Goal: Transaction & Acquisition: Purchase product/service

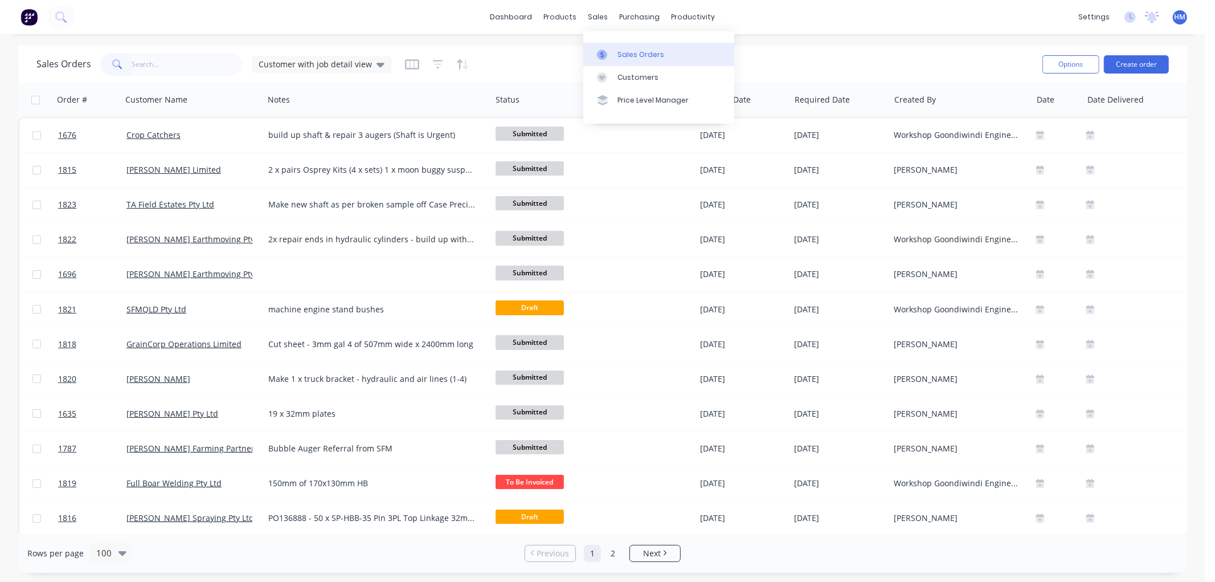
click at [625, 50] on div "Sales Orders" at bounding box center [640, 55] width 47 height 10
click at [159, 67] on input "text" at bounding box center [187, 64] width 111 height 23
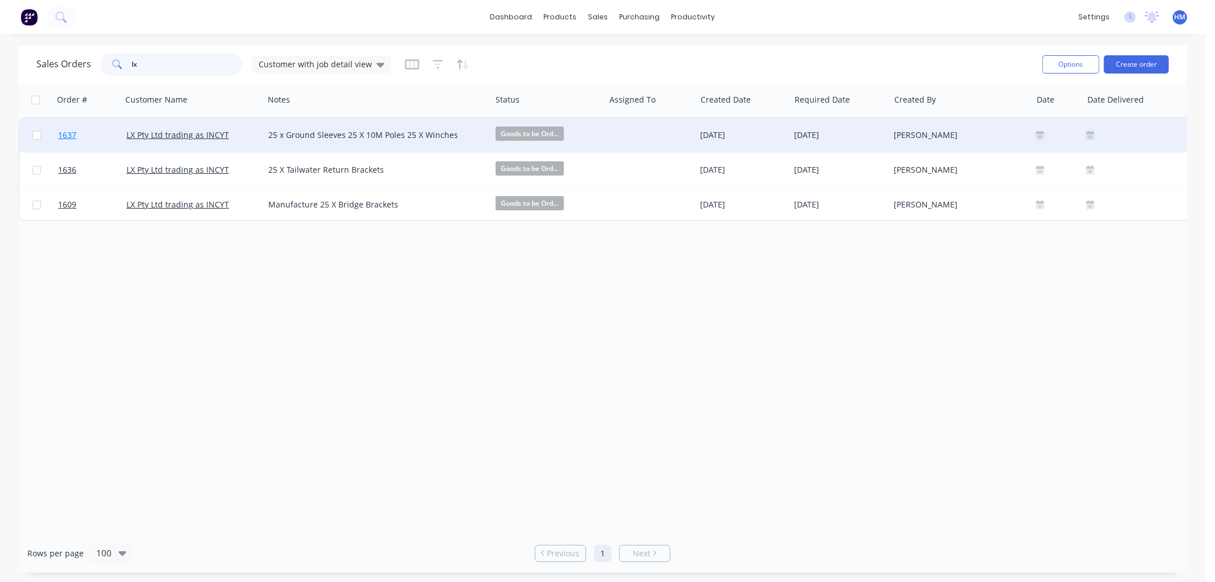
type input "lx"
click at [93, 136] on link "1637" at bounding box center [92, 135] width 68 height 34
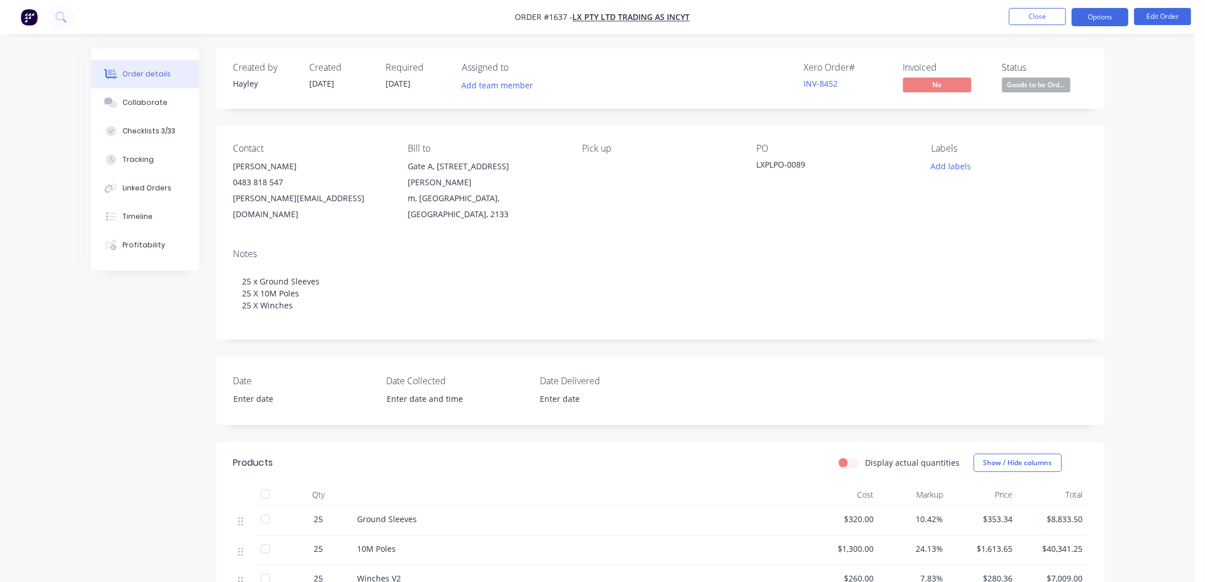
click at [1090, 16] on button "Options" at bounding box center [1100, 17] width 57 height 18
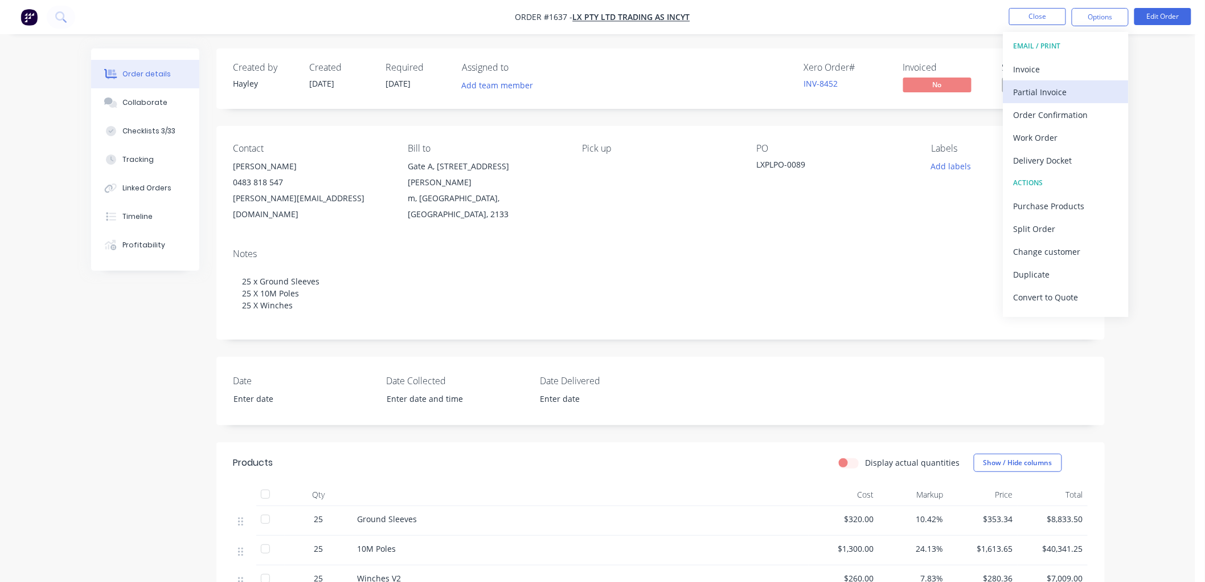
click at [1073, 89] on div "Partial Invoice" at bounding box center [1066, 92] width 105 height 17
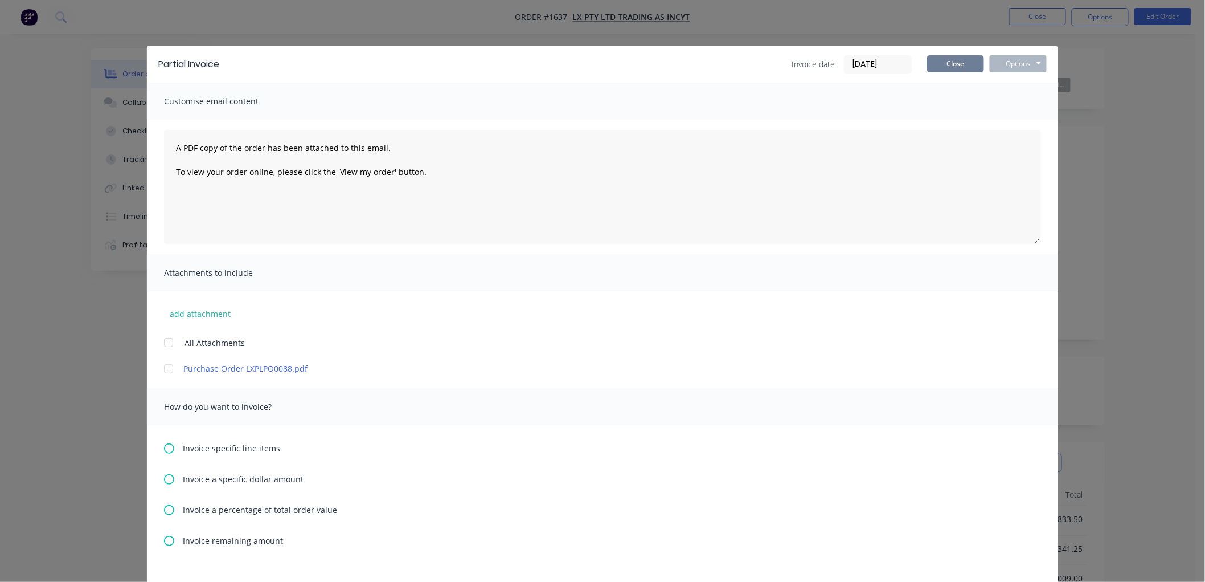
click at [944, 67] on button "Close" at bounding box center [955, 63] width 57 height 17
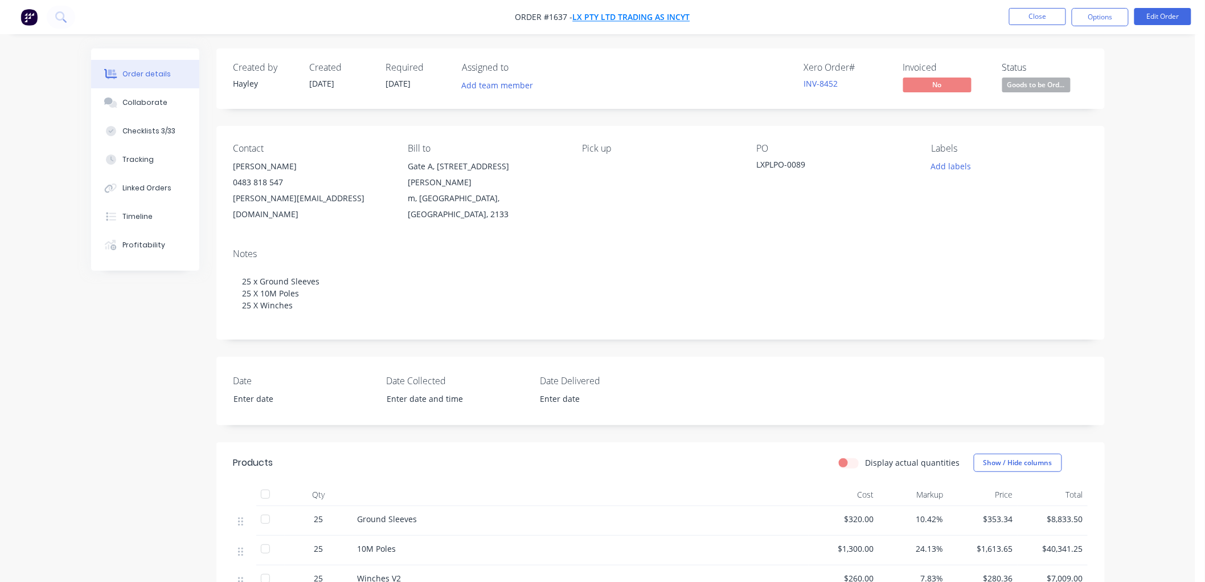
click at [627, 16] on span "LX Pty Ltd trading as INCYT" at bounding box center [631, 17] width 117 height 11
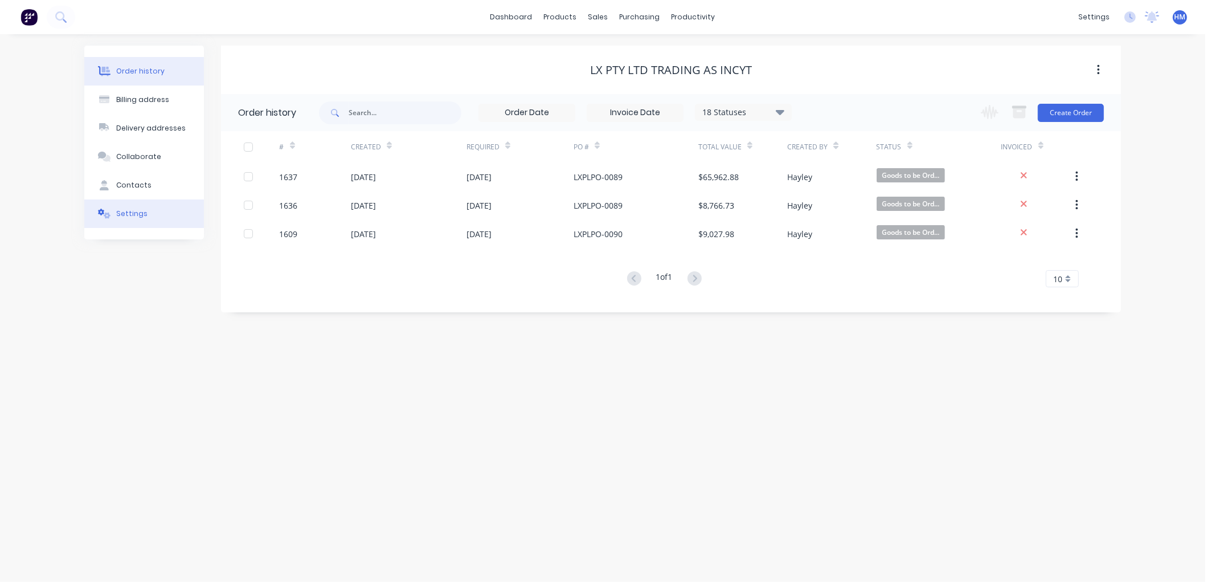
click at [132, 214] on div "Settings" at bounding box center [131, 213] width 31 height 10
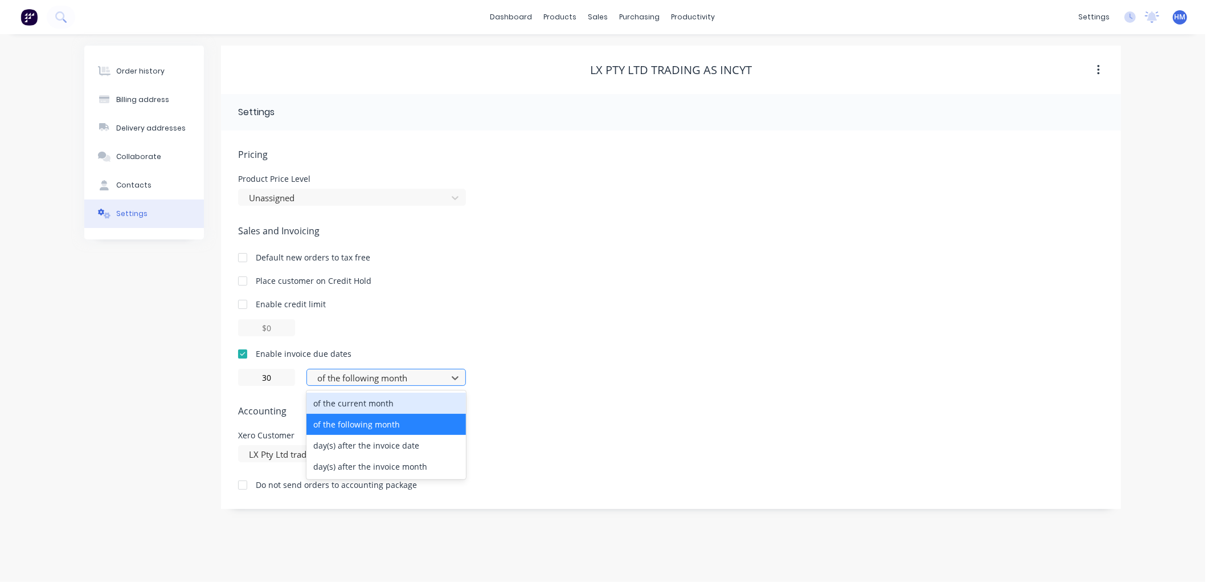
click at [330, 380] on div at bounding box center [378, 378] width 125 height 14
click at [282, 379] on input "30" at bounding box center [266, 377] width 57 height 17
click at [365, 373] on div at bounding box center [378, 378] width 125 height 14
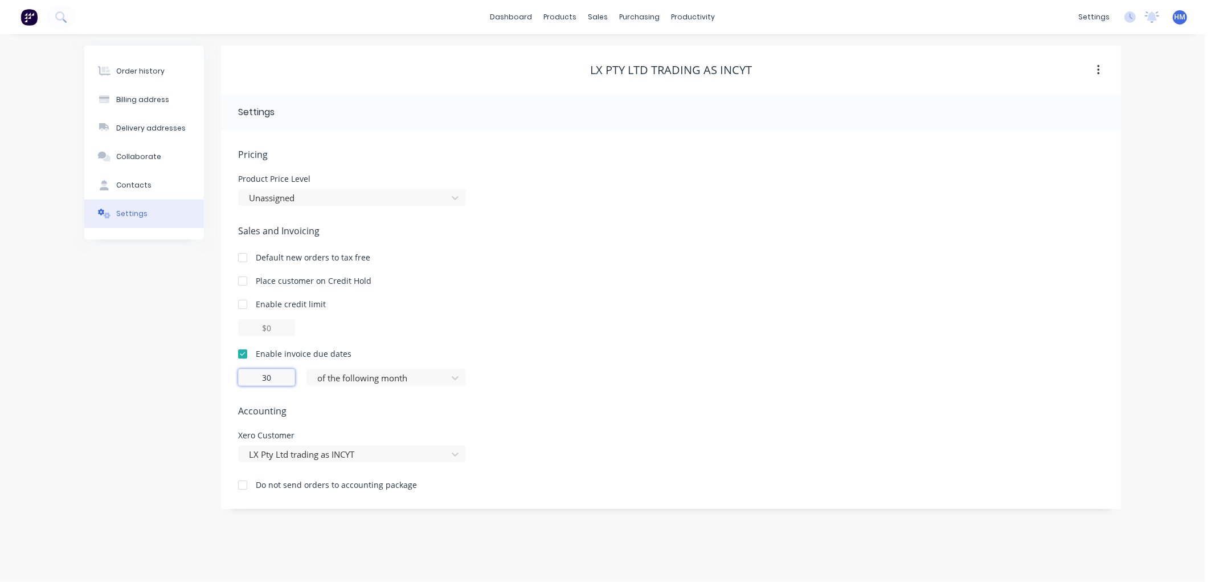
click at [285, 377] on input "30" at bounding box center [266, 377] width 57 height 17
drag, startPoint x: 285, startPoint y: 378, endPoint x: 221, endPoint y: 380, distance: 63.8
click at [221, 380] on div "Pricing Product Price Level Unassigned Sales and Invoicing Default new orders t…" at bounding box center [671, 319] width 900 height 378
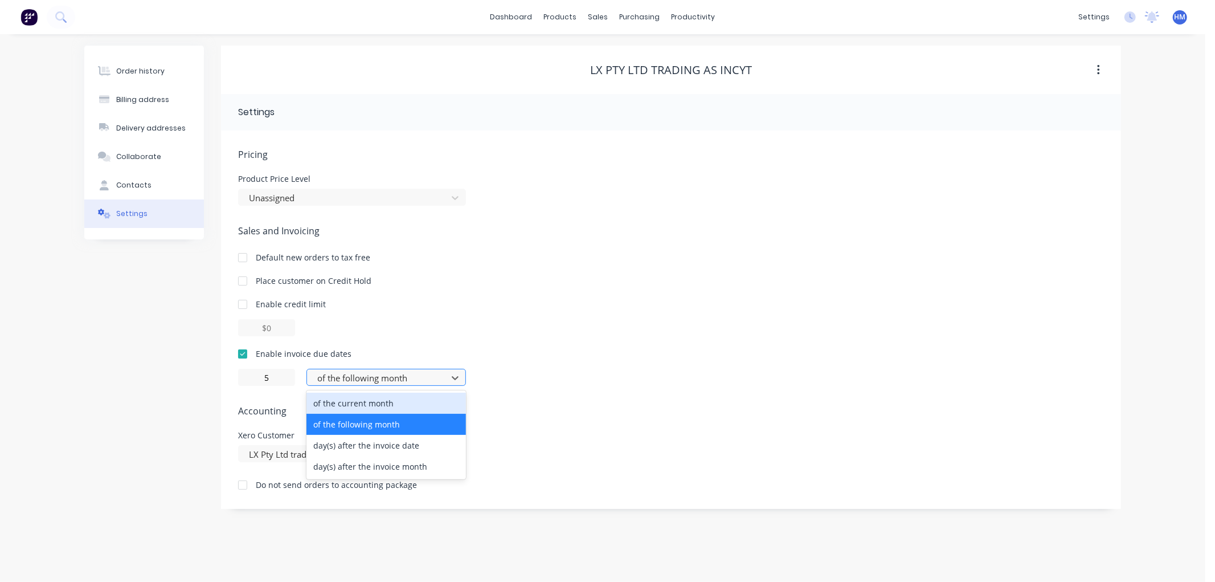
click at [360, 380] on div at bounding box center [378, 378] width 125 height 14
click at [386, 445] on div "day(s) after the invoice date" at bounding box center [385, 445] width 159 height 21
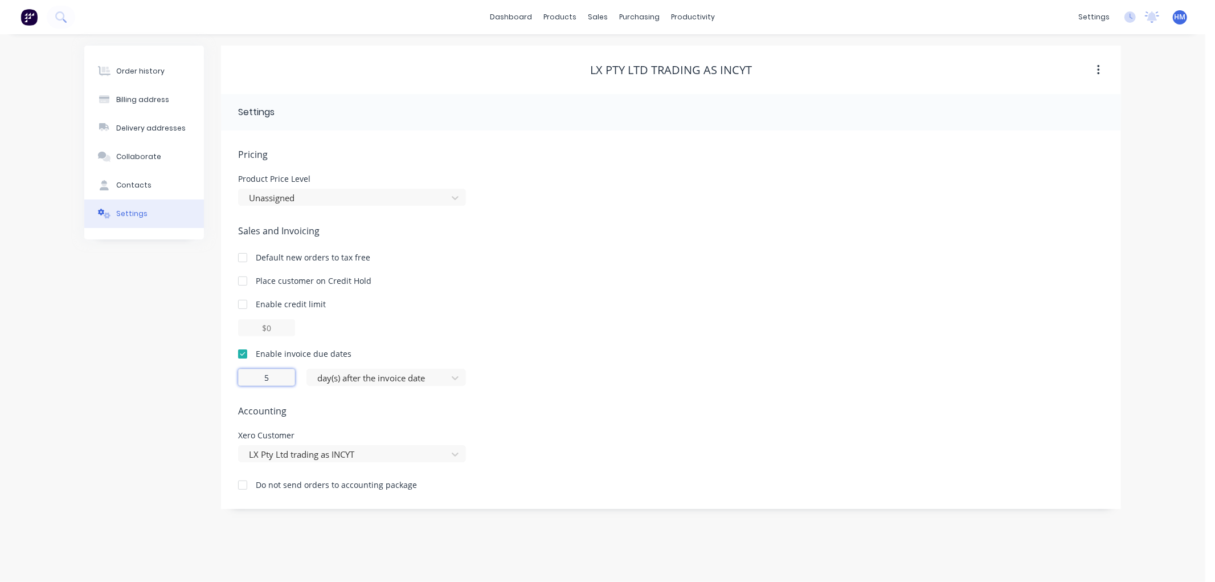
drag, startPoint x: 283, startPoint y: 376, endPoint x: 259, endPoint y: 375, distance: 24.5
click at [259, 375] on input "5" at bounding box center [266, 377] width 57 height 17
type input "3"
click at [622, 342] on div "Sales and Invoicing Default new orders to tax free Place customer on Credit Hol…" at bounding box center [671, 305] width 866 height 162
click at [160, 63] on button "Order history" at bounding box center [144, 71] width 120 height 28
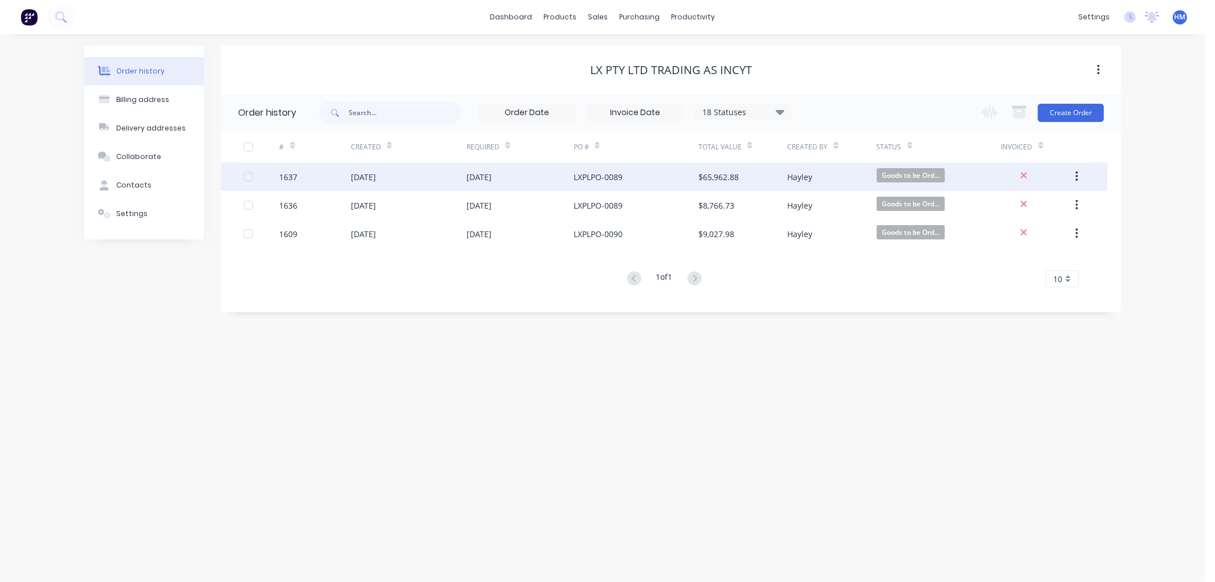
click at [322, 175] on div "1637" at bounding box center [315, 176] width 71 height 28
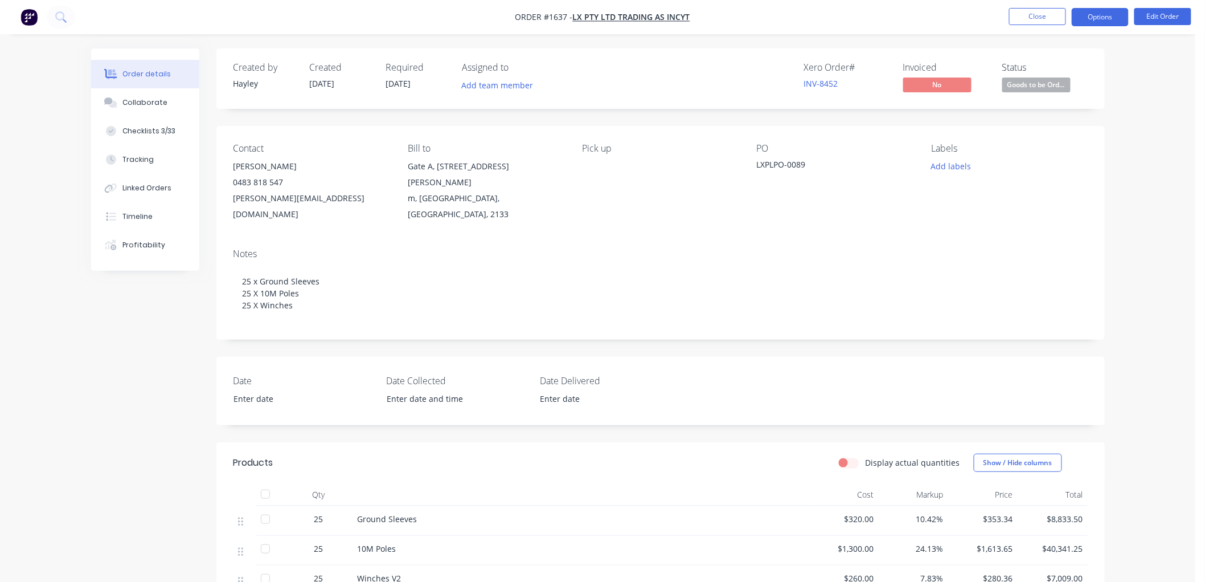
click at [1111, 15] on button "Options" at bounding box center [1100, 17] width 57 height 18
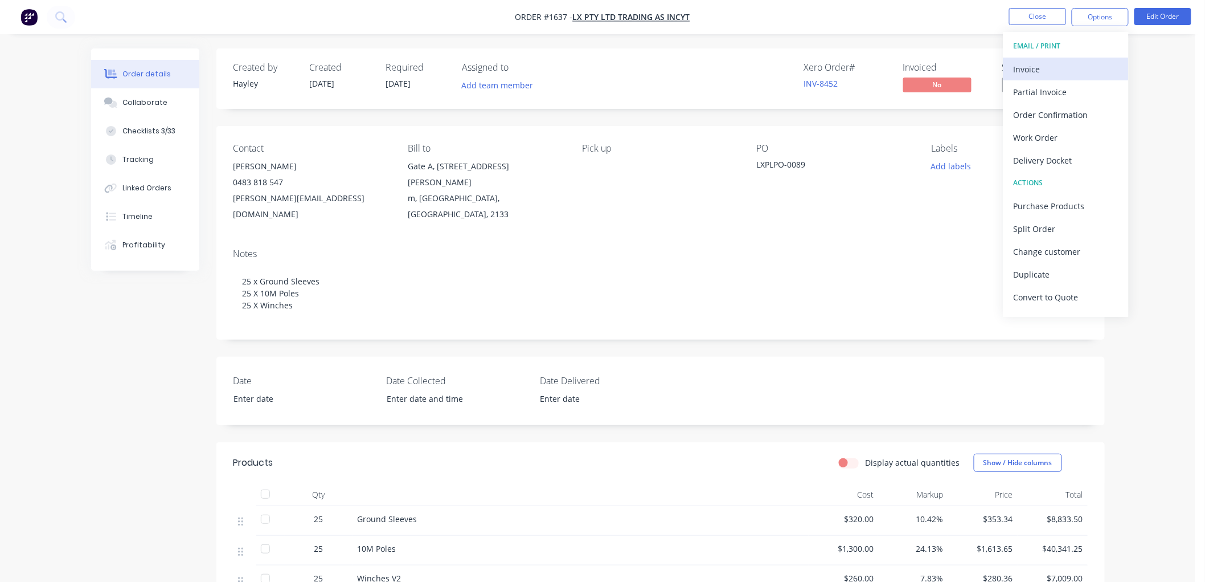
click at [1063, 65] on div "Invoice" at bounding box center [1066, 69] width 105 height 17
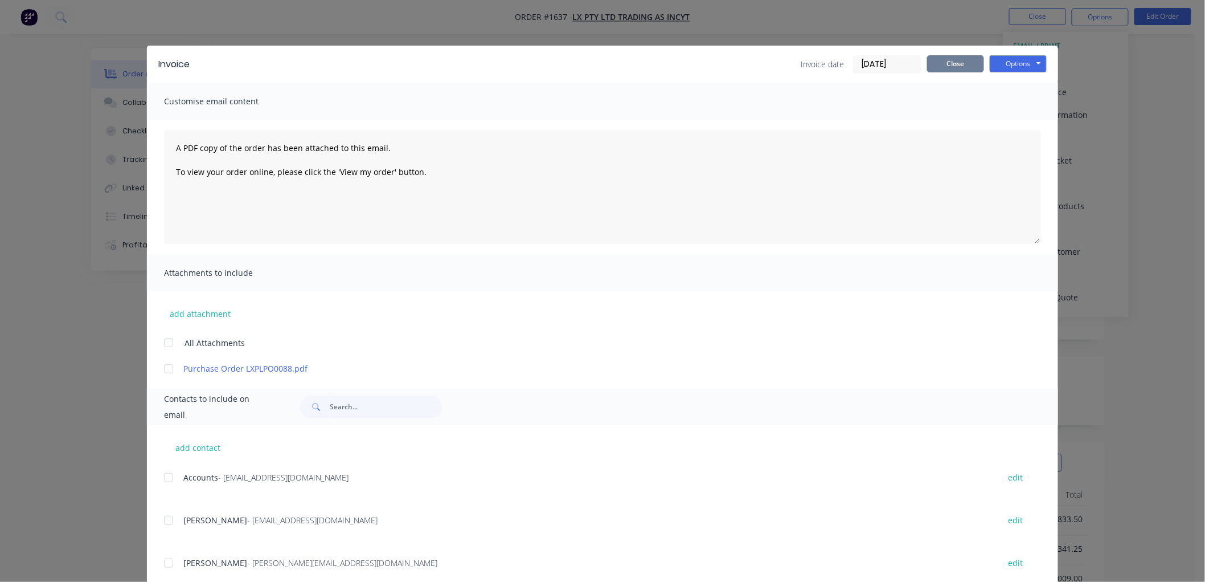
drag, startPoint x: 940, startPoint y: 62, endPoint x: 967, endPoint y: 52, distance: 27.9
click at [948, 58] on button "Close" at bounding box center [955, 63] width 57 height 17
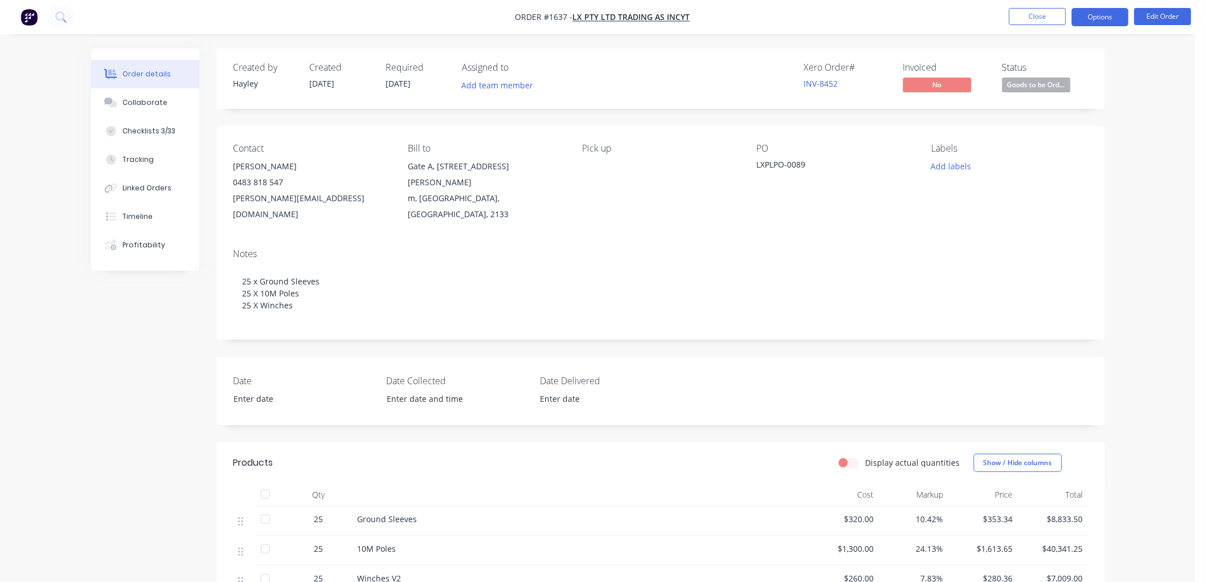
click at [1092, 12] on button "Options" at bounding box center [1100, 17] width 57 height 18
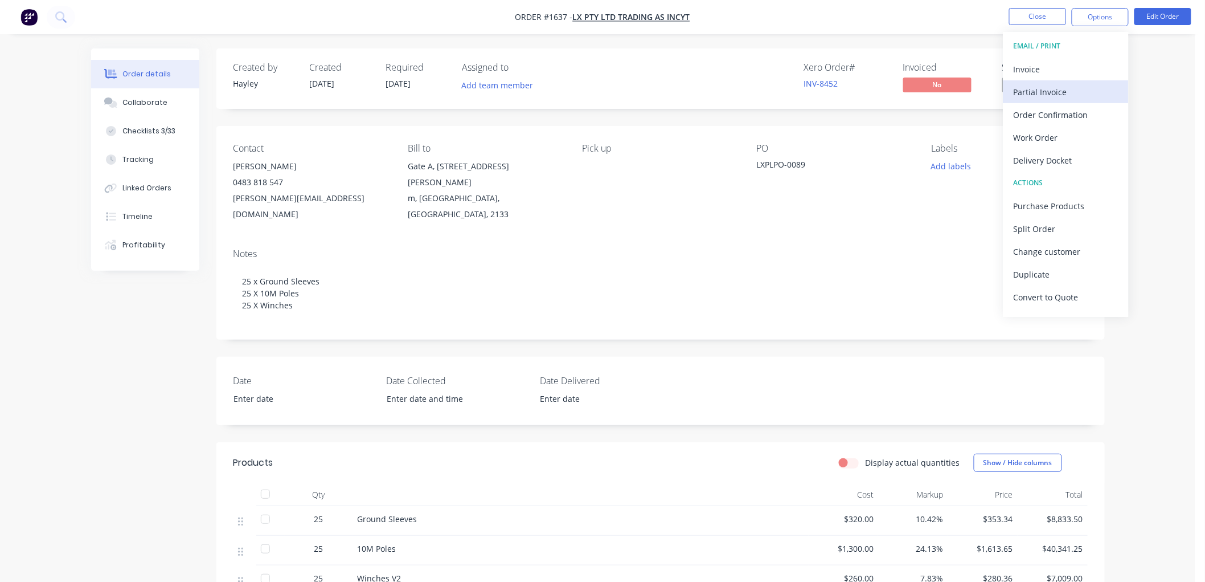
click at [1055, 89] on div "Partial Invoice" at bounding box center [1066, 92] width 105 height 17
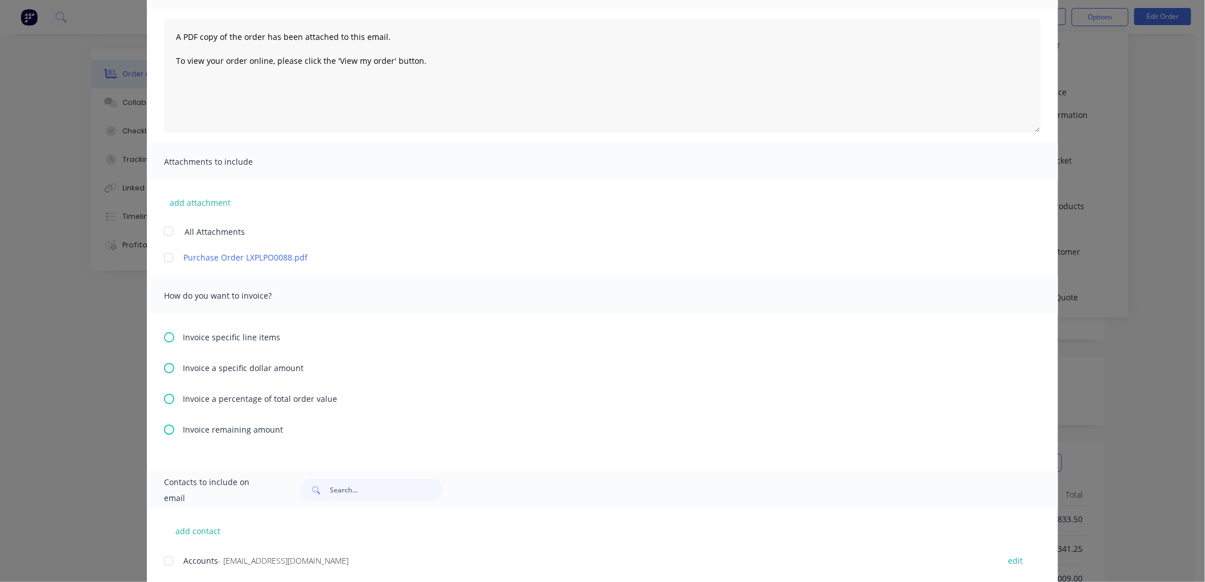
scroll to position [126, 0]
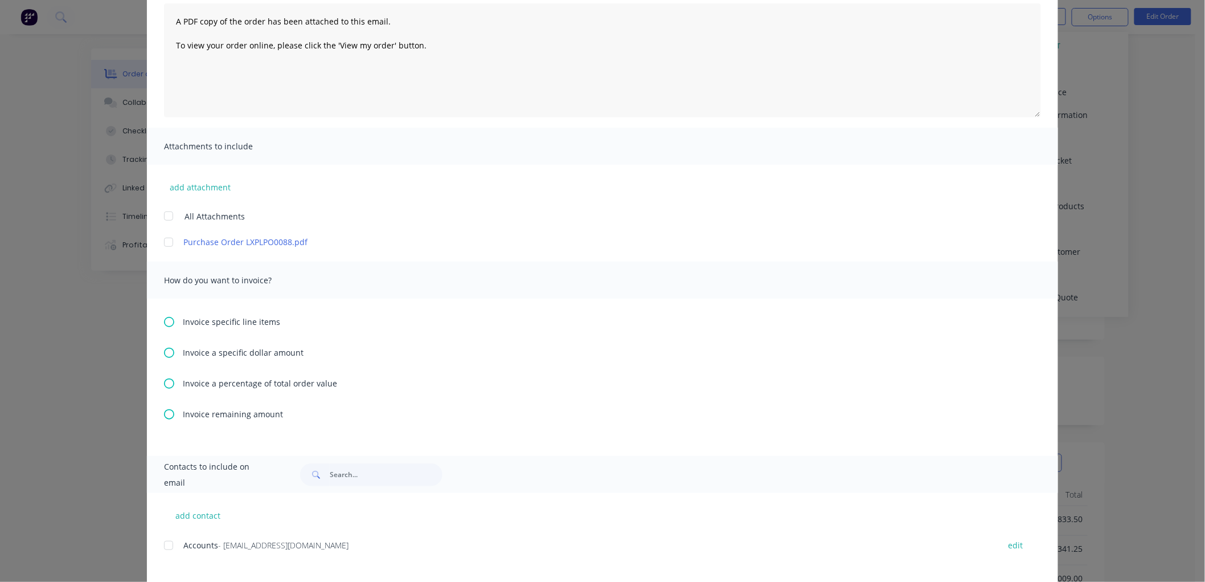
click at [167, 383] on icon at bounding box center [169, 383] width 10 height 10
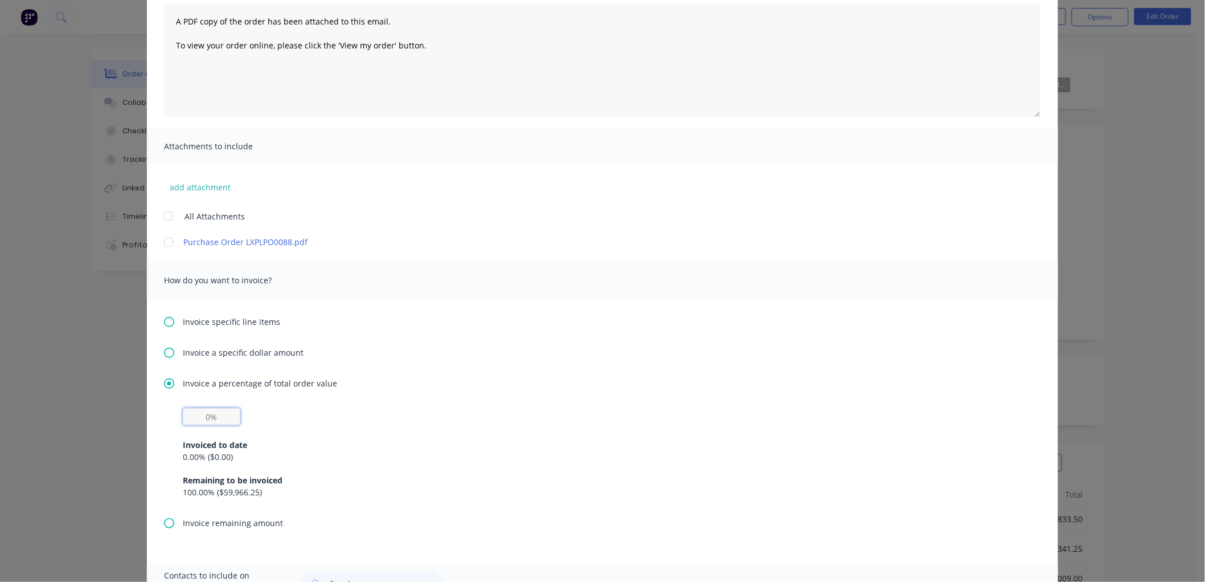
click at [201, 410] on input "text" at bounding box center [212, 416] width 58 height 17
type input "20%"
click at [476, 453] on div "0.00 % ( $0.00 )" at bounding box center [603, 457] width 840 height 12
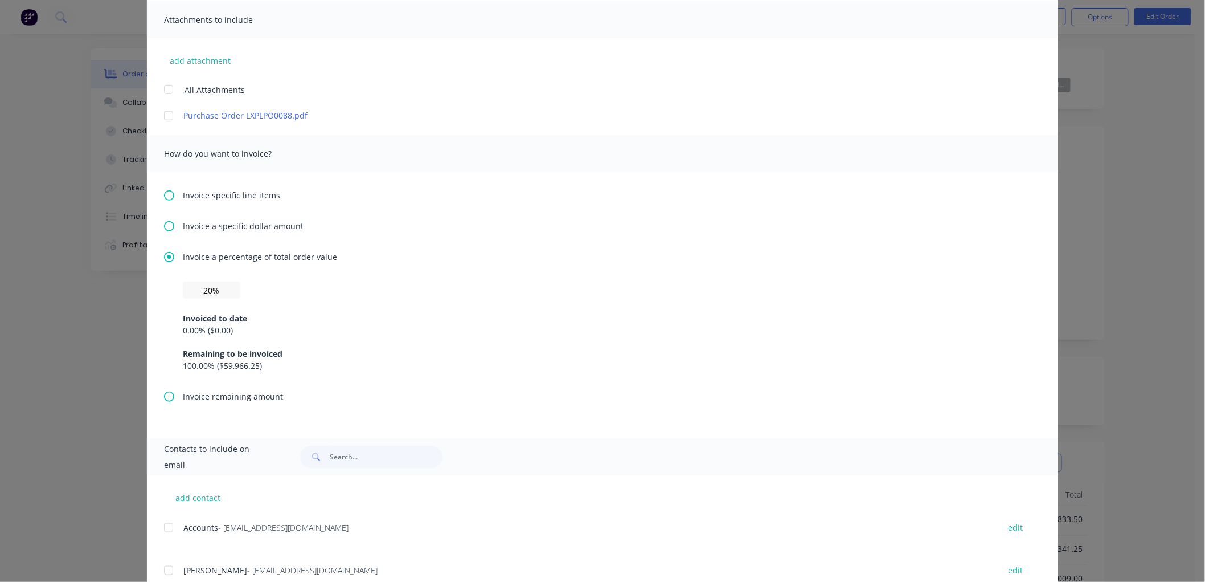
scroll to position [190, 0]
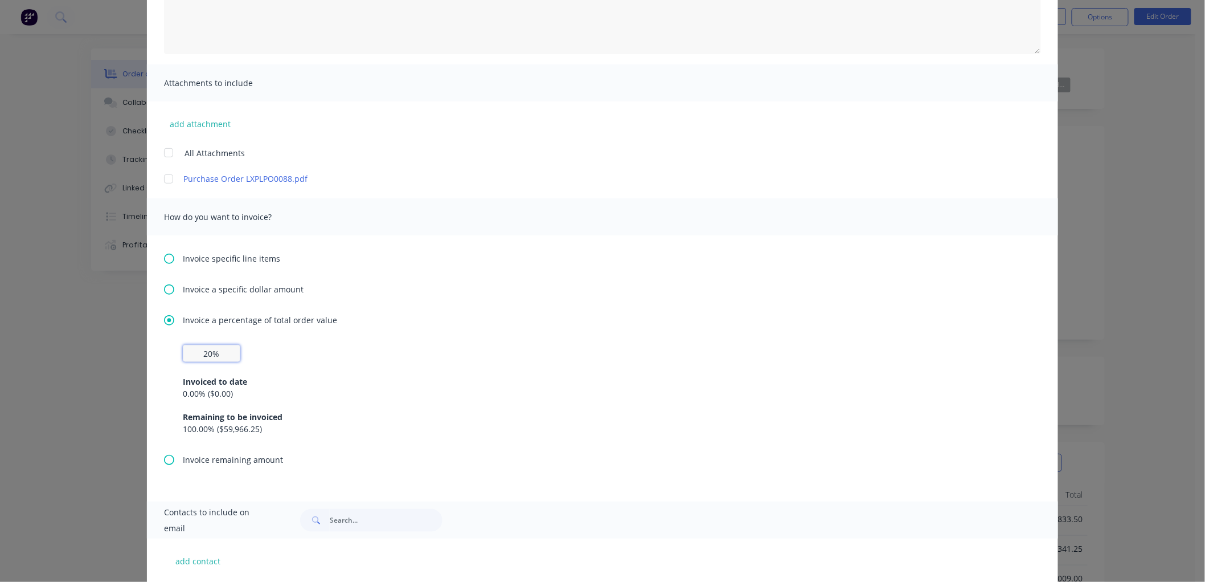
click at [231, 348] on input "20%" at bounding box center [212, 353] width 58 height 17
click at [322, 362] on div "Invoiced to date 0.00 % ( $0.00 ) Remaining to be invoiced 100.00 % ( $59,966.2…" at bounding box center [603, 398] width 840 height 73
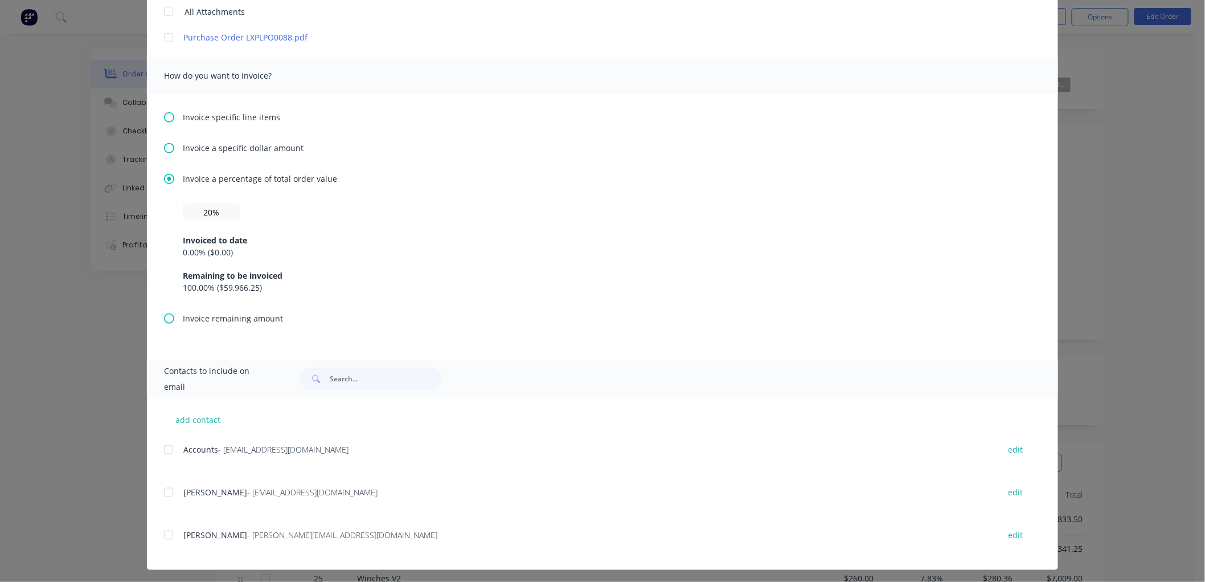
scroll to position [334, 0]
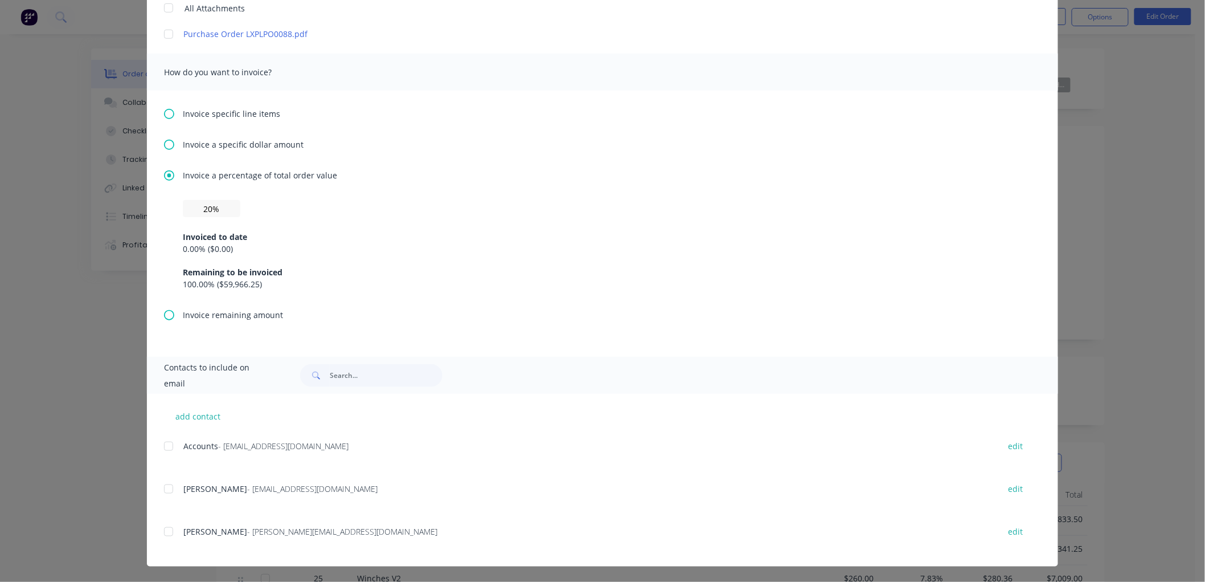
click at [162, 446] on div at bounding box center [168, 446] width 23 height 23
click at [163, 531] on div at bounding box center [168, 531] width 23 height 23
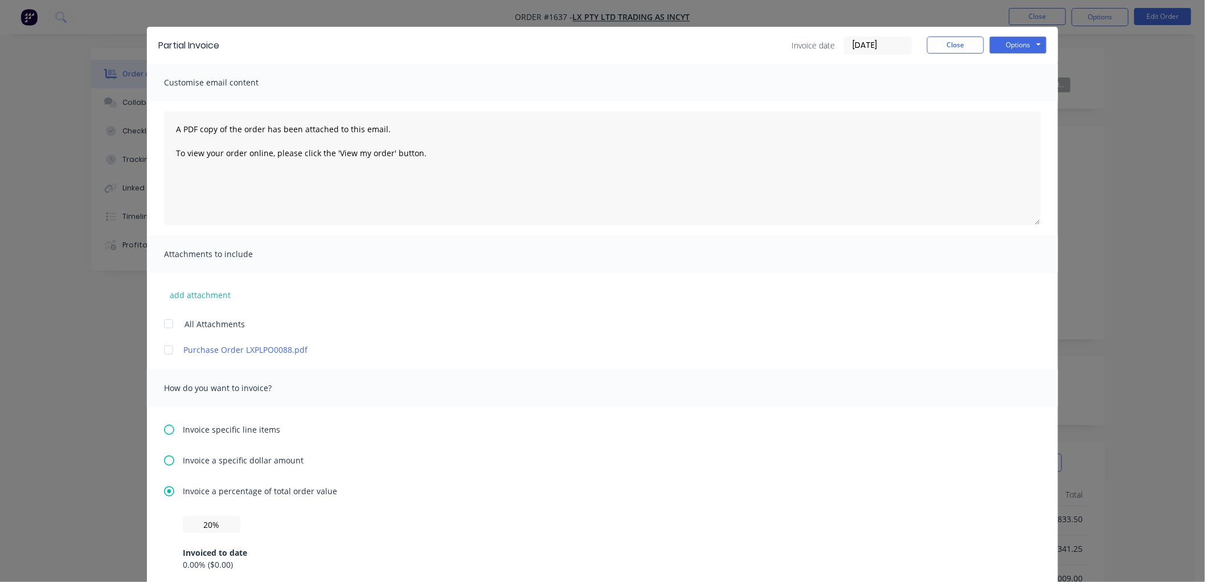
scroll to position [18, 0]
click at [162, 349] on div at bounding box center [168, 350] width 23 height 23
click at [1022, 51] on button "Options" at bounding box center [1018, 45] width 57 height 17
click at [1020, 62] on button "Preview" at bounding box center [1026, 65] width 73 height 19
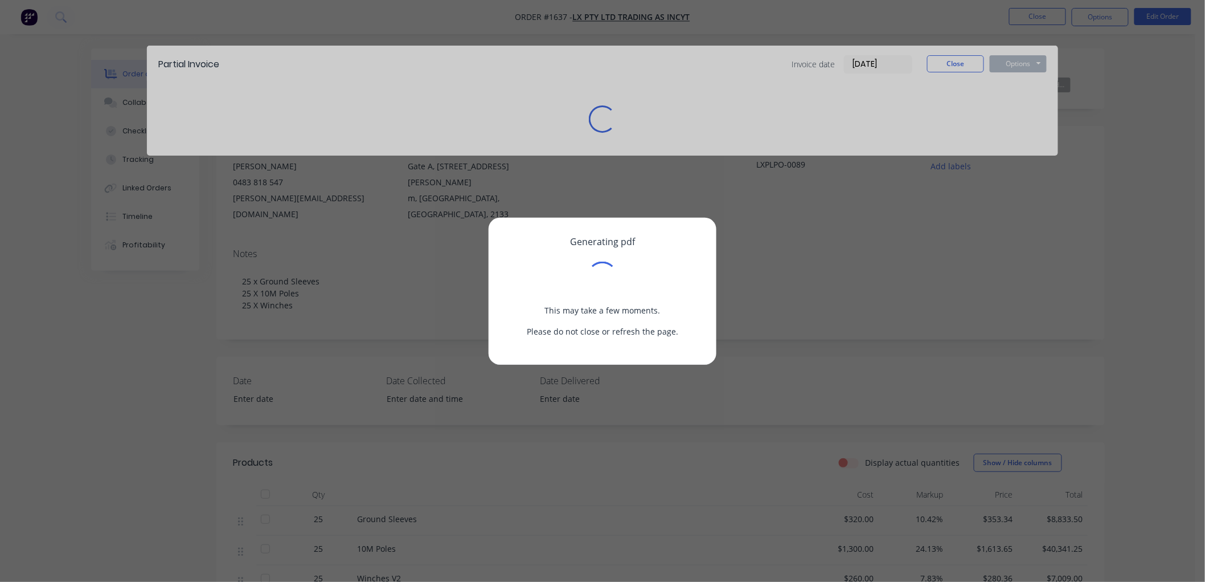
scroll to position [0, 0]
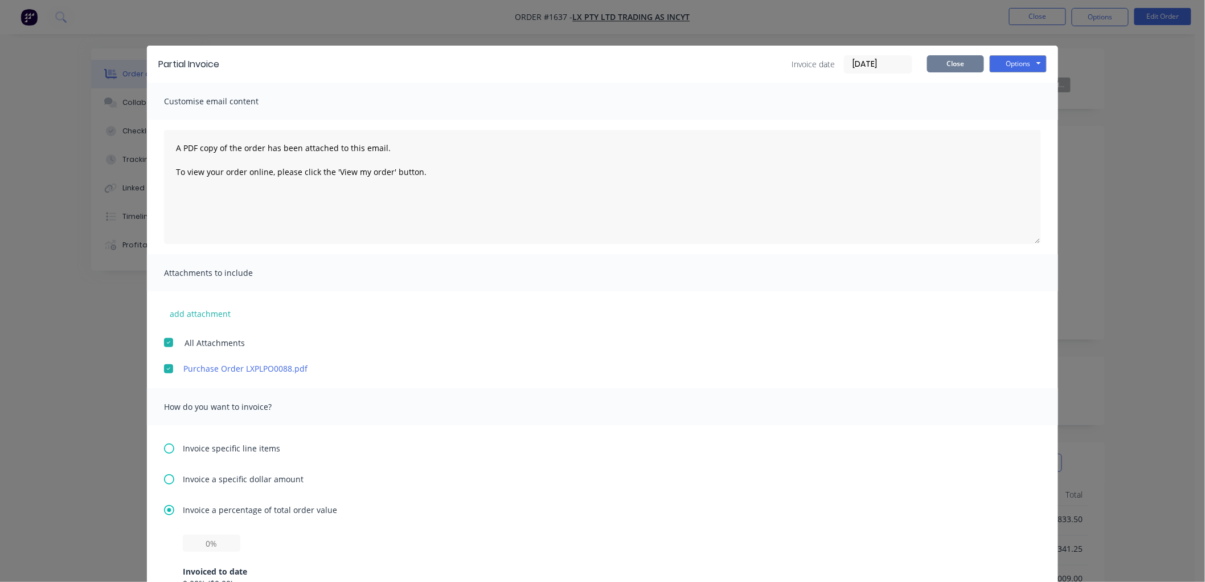
click at [947, 63] on button "Close" at bounding box center [955, 63] width 57 height 17
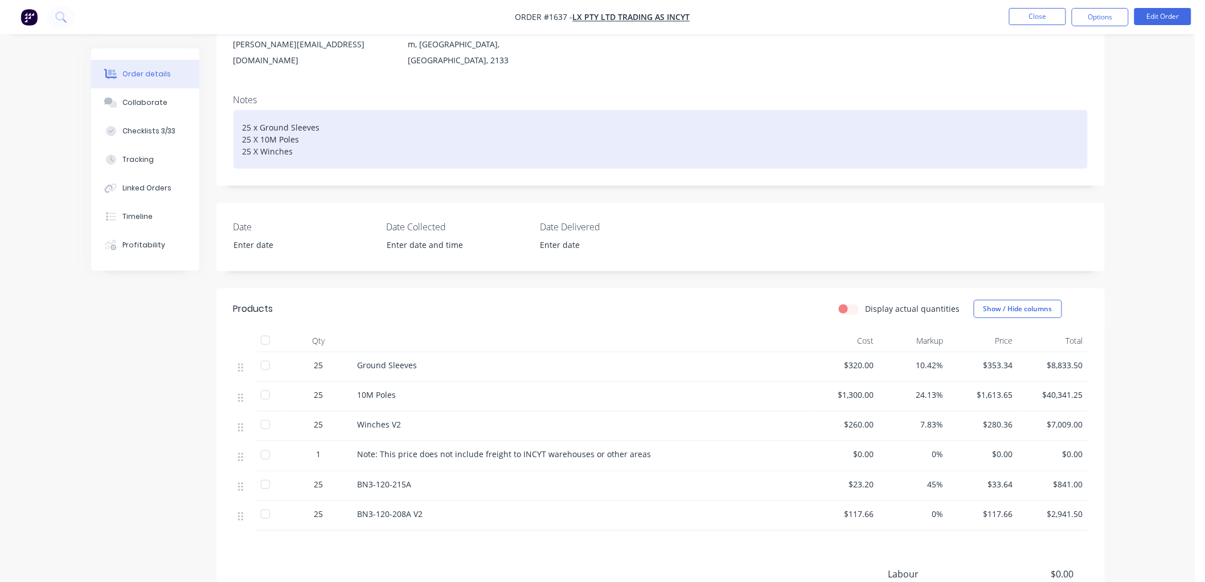
scroll to position [253, 0]
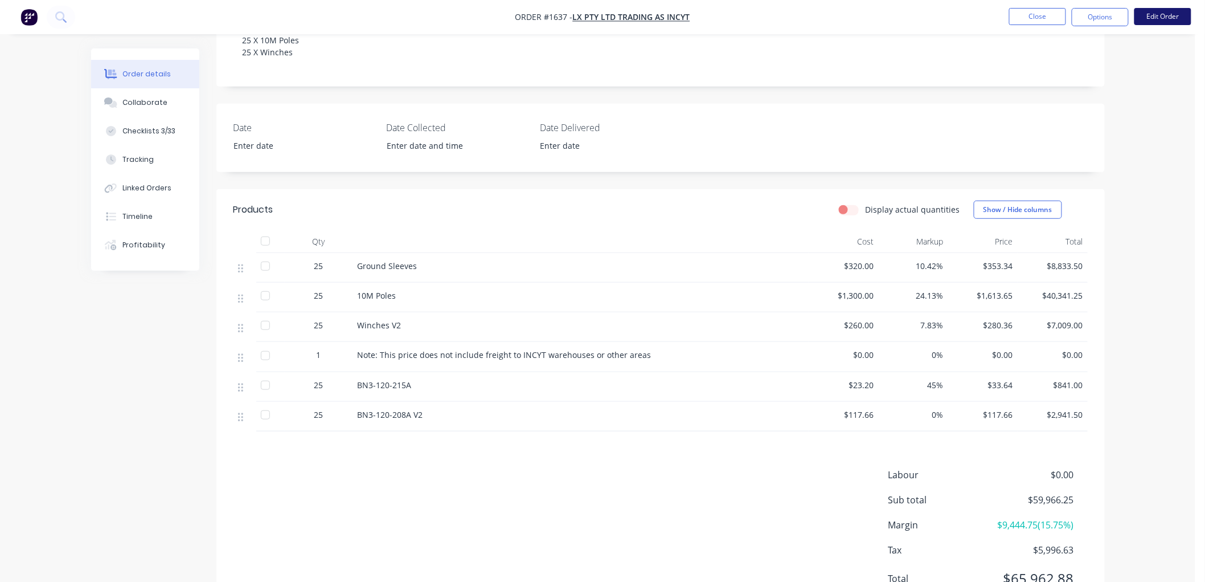
click at [1160, 15] on button "Edit Order" at bounding box center [1163, 16] width 57 height 17
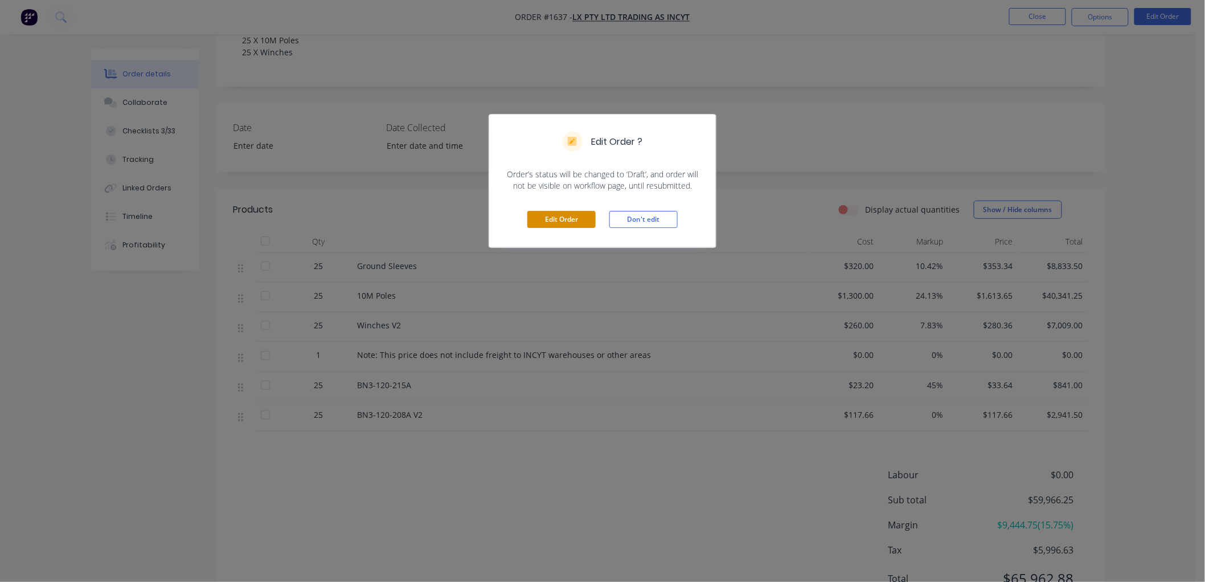
click at [568, 214] on button "Edit Order" at bounding box center [561, 219] width 68 height 17
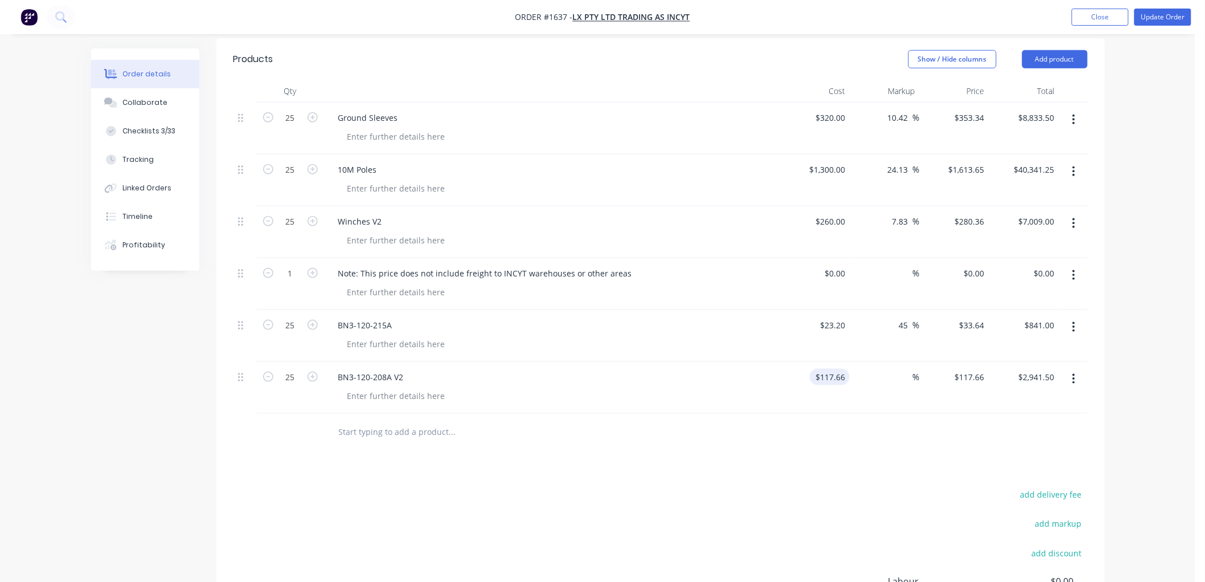
scroll to position [443, 0]
click at [1073, 316] on icon "button" at bounding box center [1074, 322] width 3 height 13
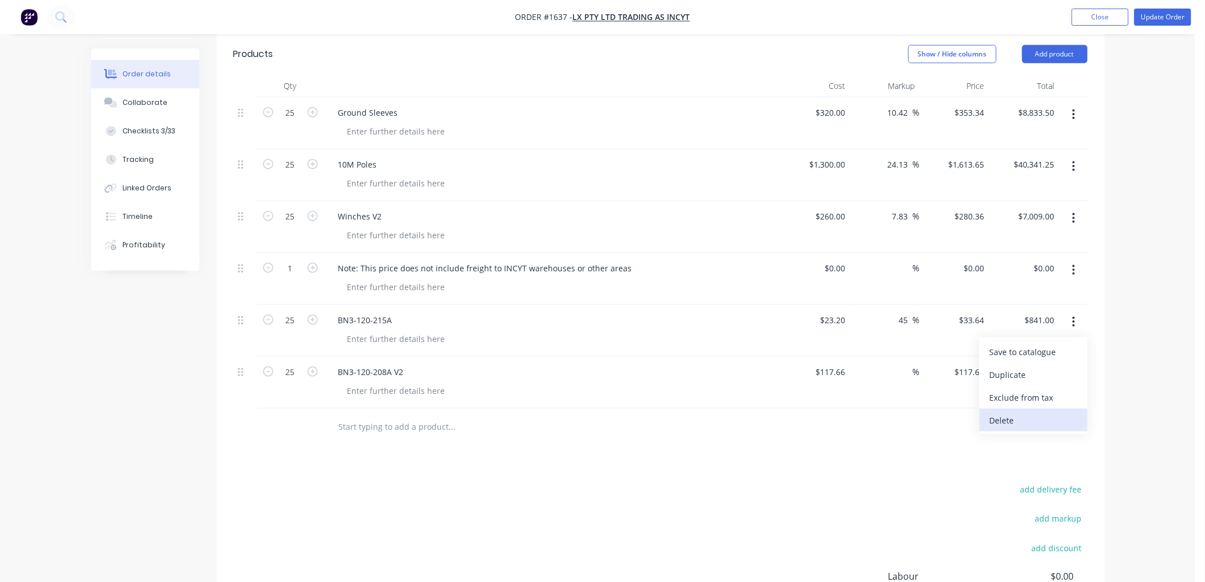
click at [1010, 412] on div "Delete" at bounding box center [1034, 420] width 88 height 17
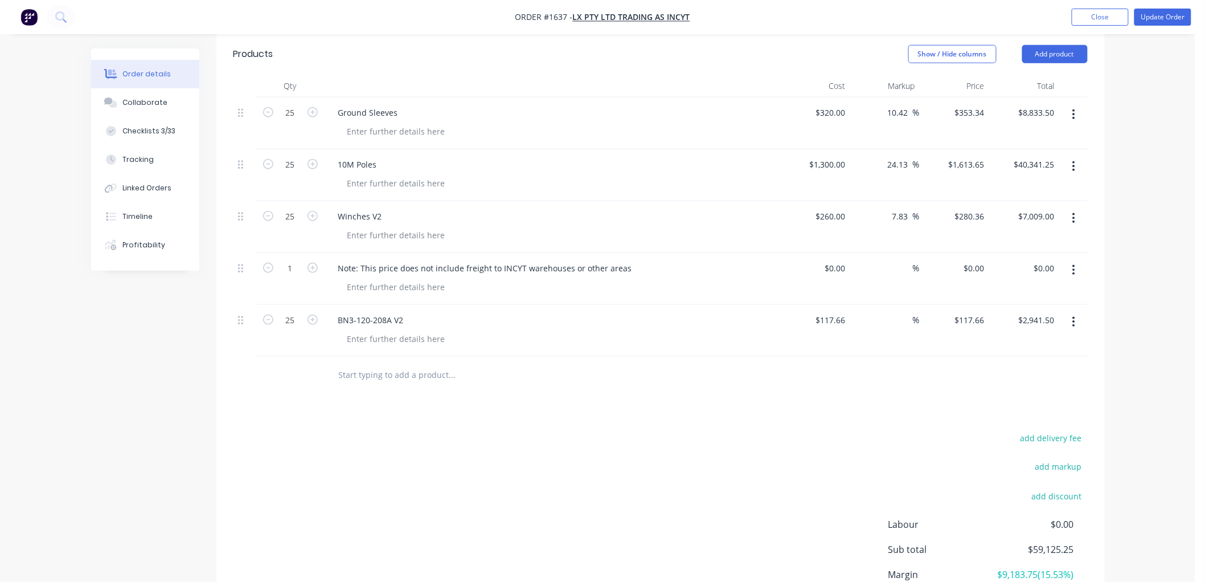
click at [1075, 312] on button "button" at bounding box center [1074, 322] width 27 height 21
click at [1022, 412] on div "Delete" at bounding box center [1034, 420] width 88 height 17
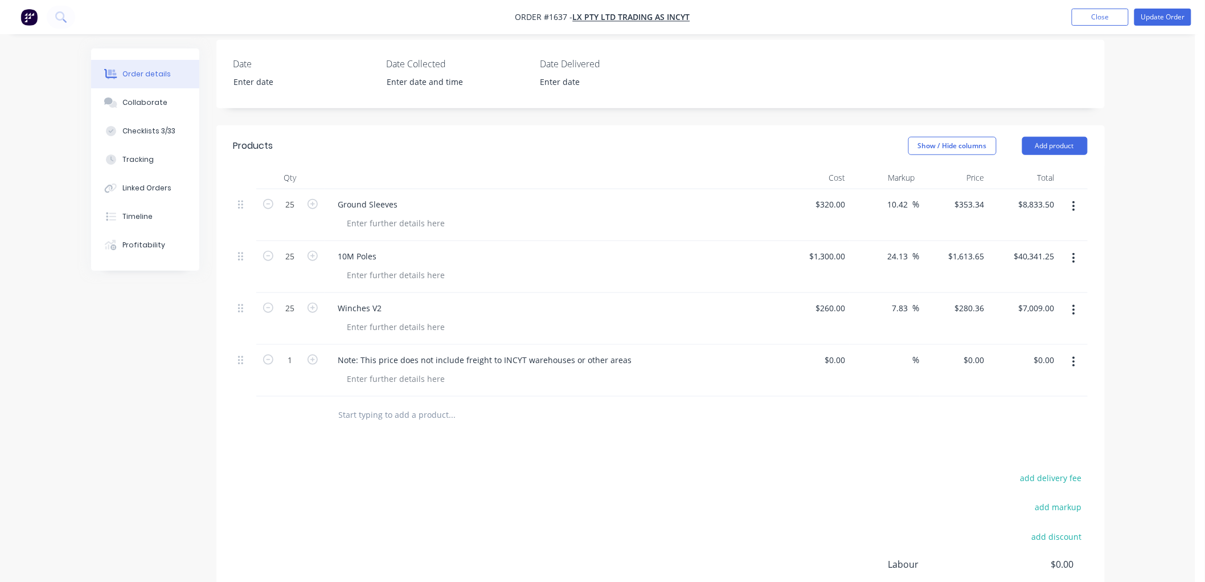
scroll to position [316, 0]
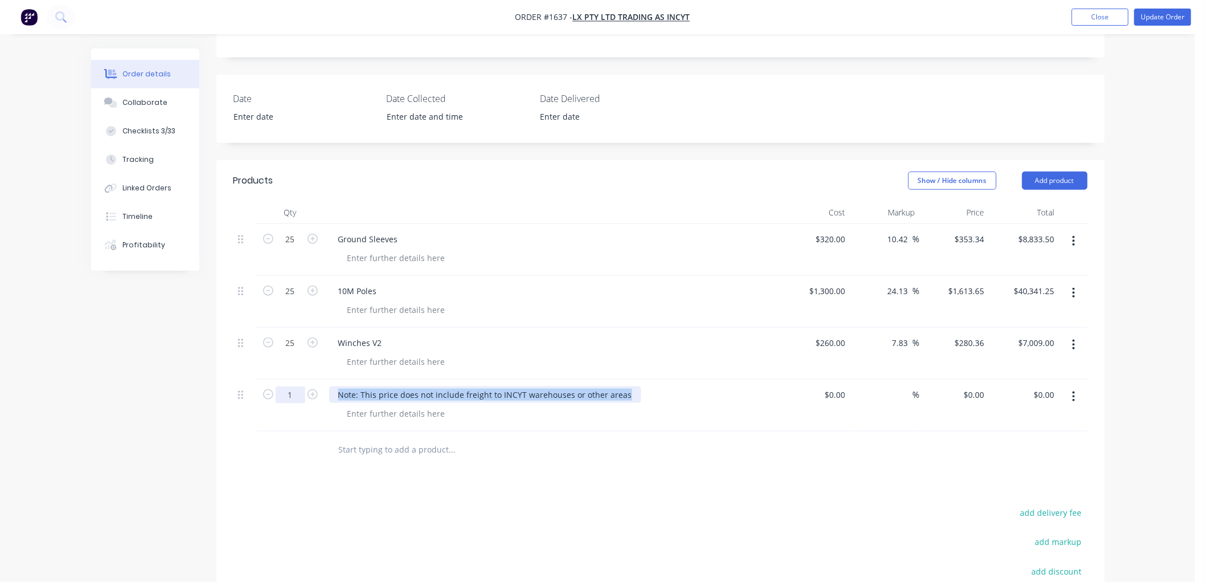
drag, startPoint x: 625, startPoint y: 363, endPoint x: 292, endPoint y: 356, distance: 333.3
click at [292, 379] on div "1 Note: This price does not include freight to INCYT warehouses or other areas …" at bounding box center [661, 405] width 854 height 52
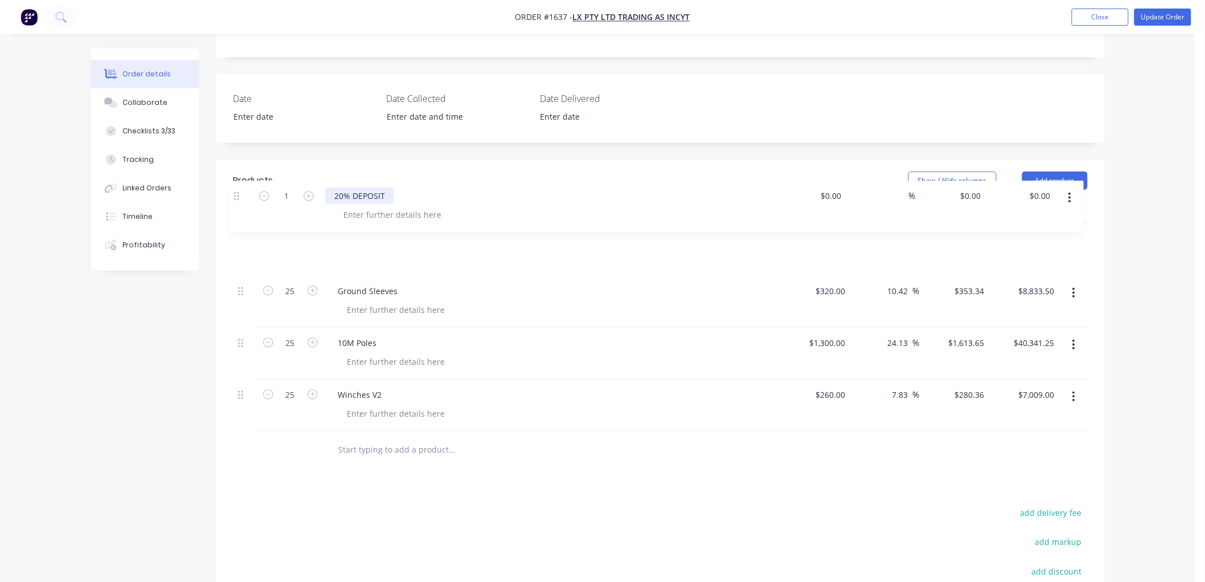
drag, startPoint x: 238, startPoint y: 363, endPoint x: 234, endPoint y: 189, distance: 174.9
click at [234, 201] on div "Qty Cost Markup Price Total 25 Ground Sleeves $320.00 $320.00 10.42 10.42 % $35…" at bounding box center [661, 316] width 854 height 230
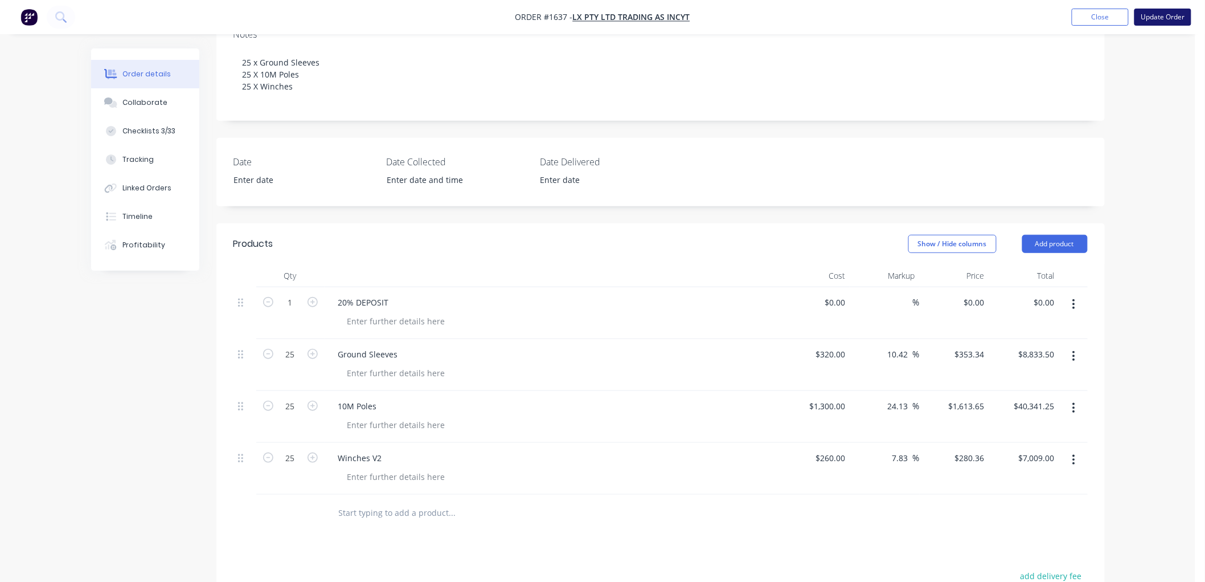
click at [1164, 21] on button "Update Order" at bounding box center [1163, 17] width 57 height 17
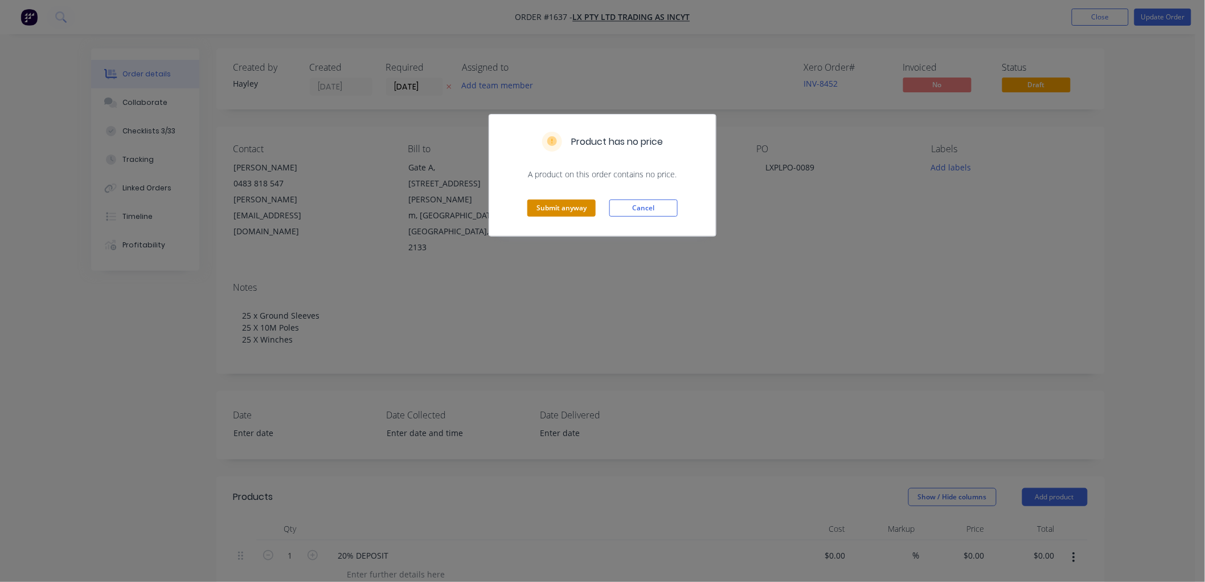
click at [563, 210] on button "Submit anyway" at bounding box center [561, 207] width 68 height 17
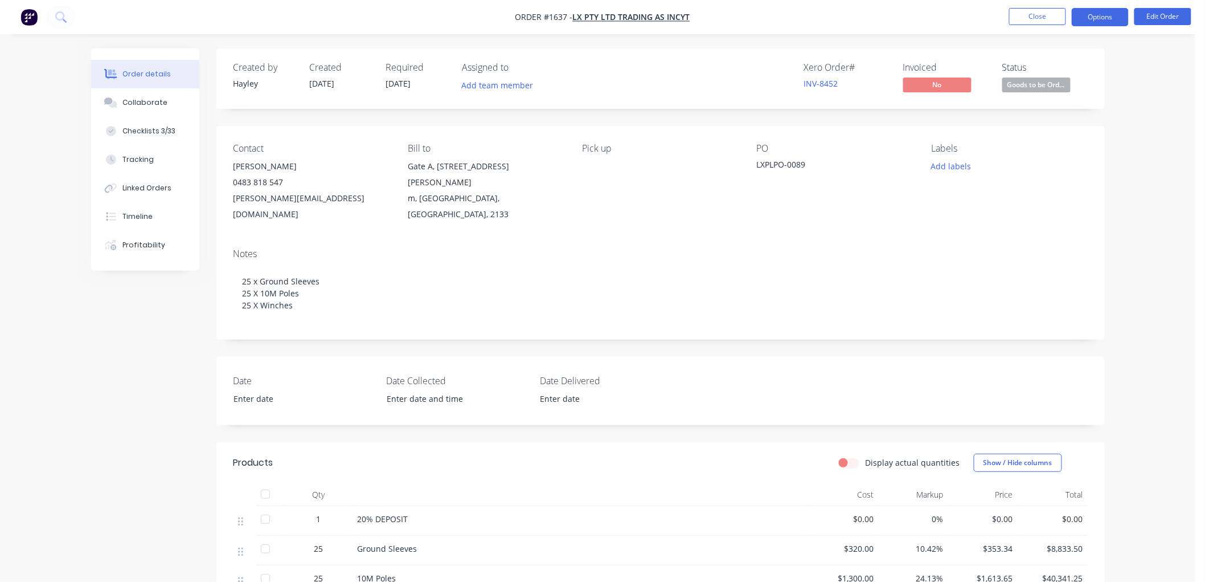
click at [1094, 15] on button "Options" at bounding box center [1100, 17] width 57 height 18
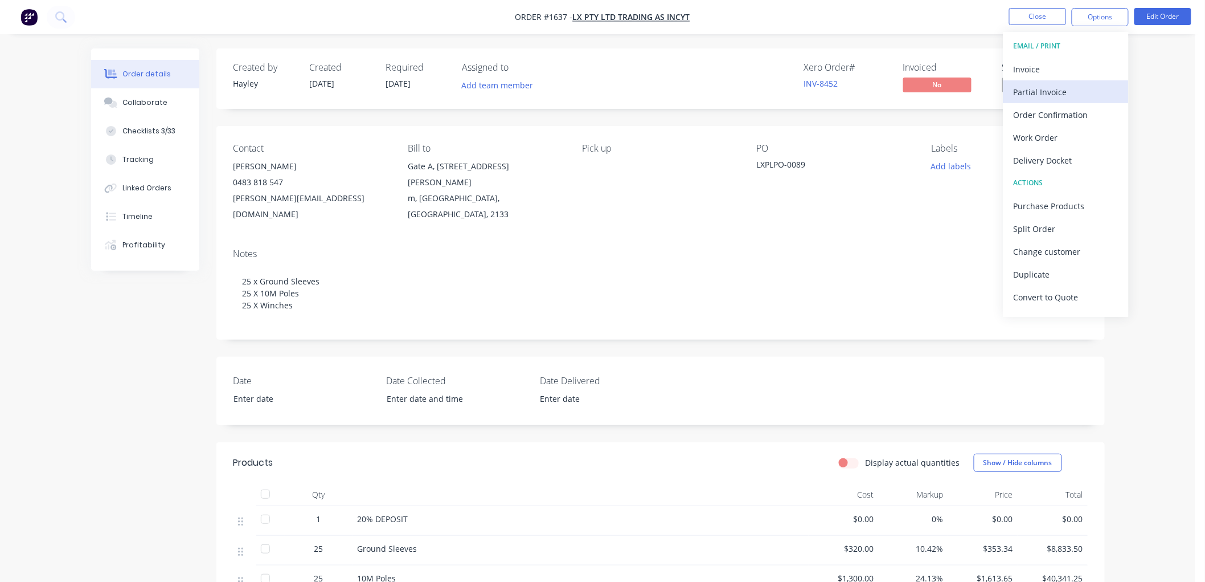
click at [1059, 86] on div "Partial Invoice" at bounding box center [1066, 92] width 105 height 17
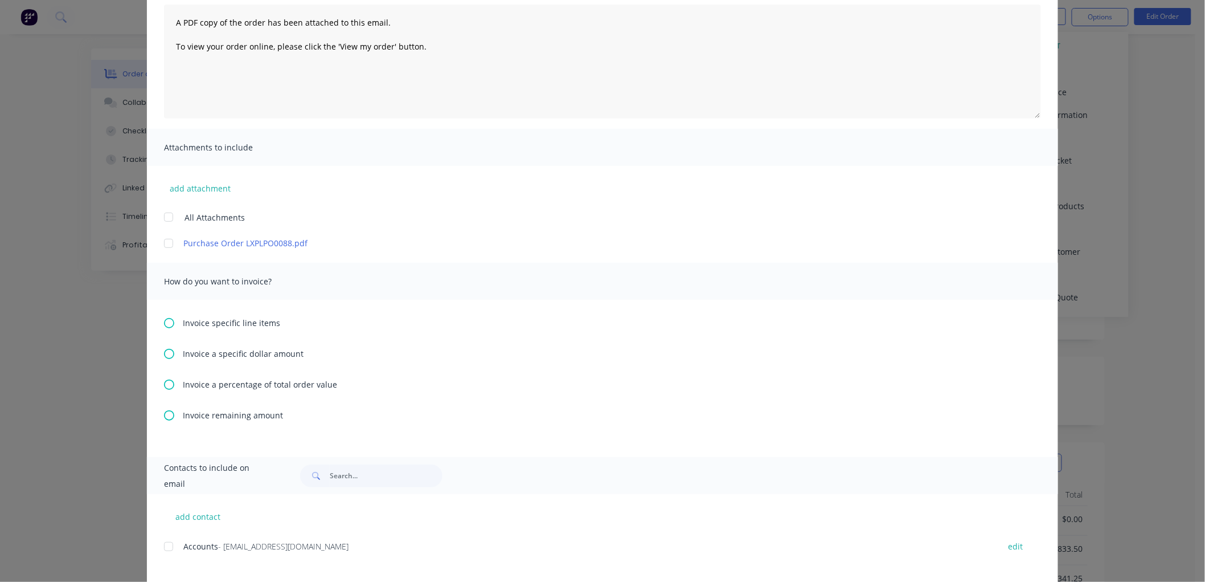
scroll to position [126, 0]
click at [165, 380] on icon at bounding box center [169, 383] width 10 height 10
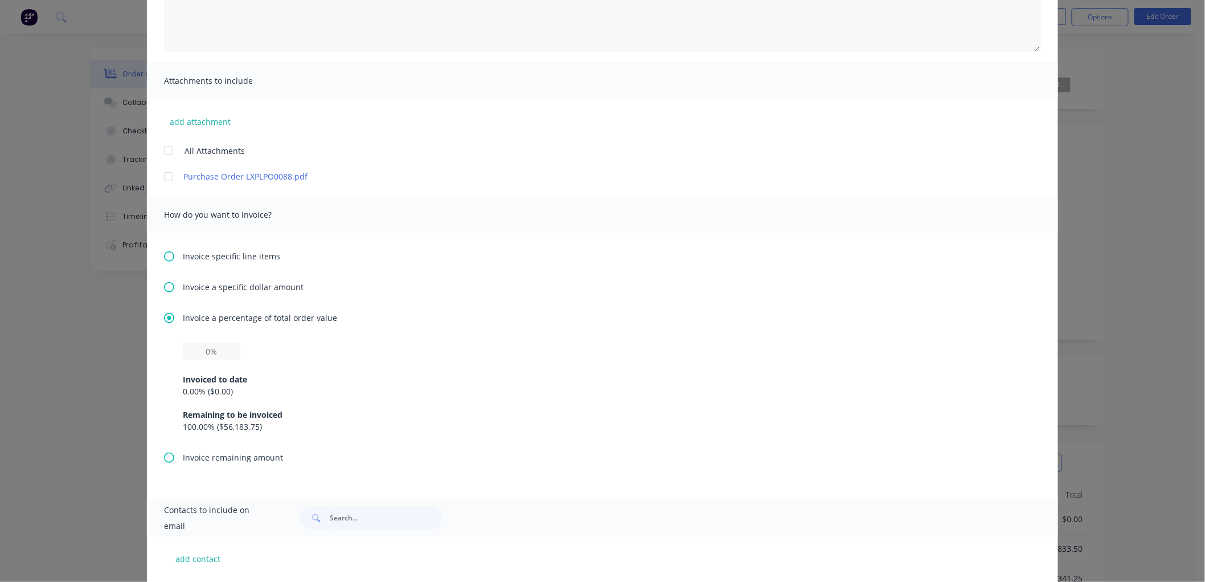
scroll to position [253, 0]
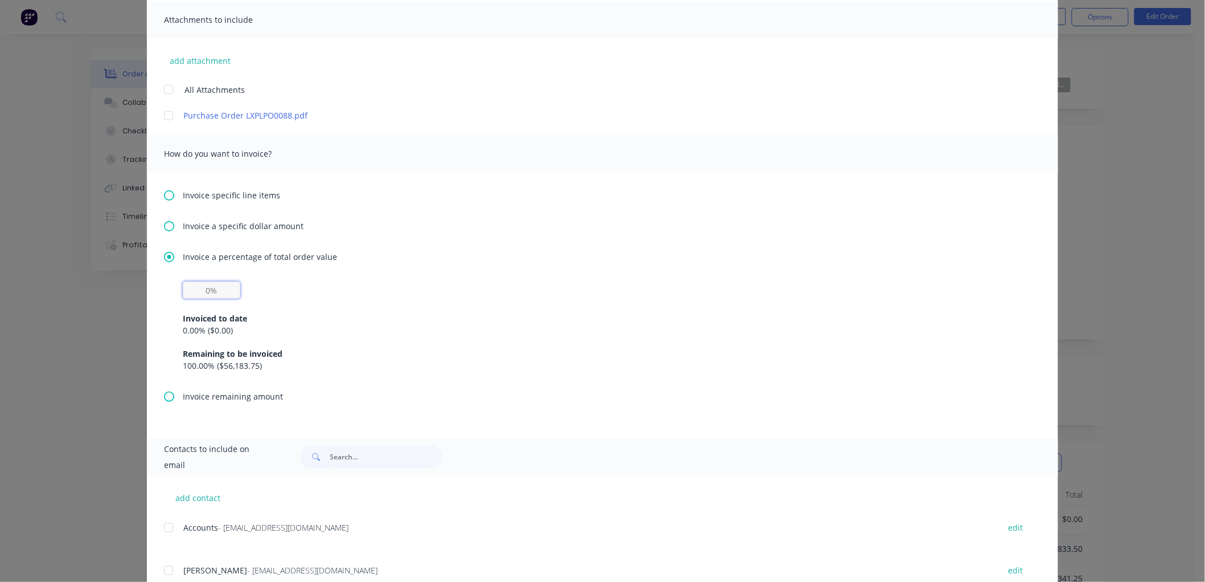
click at [197, 287] on input "text" at bounding box center [212, 289] width 58 height 17
type input "20%"
click at [419, 310] on div "Invoiced to date 0.00 % ( $0.00 ) Remaining to be invoiced 100.00 % ( $56,183.7…" at bounding box center [603, 334] width 840 height 73
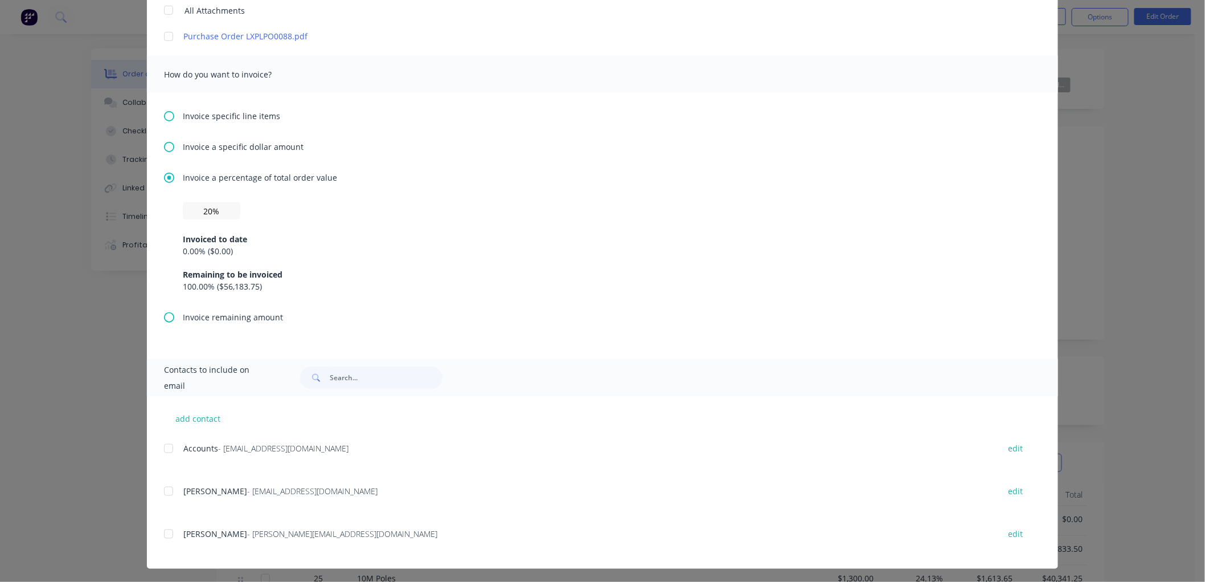
scroll to position [334, 0]
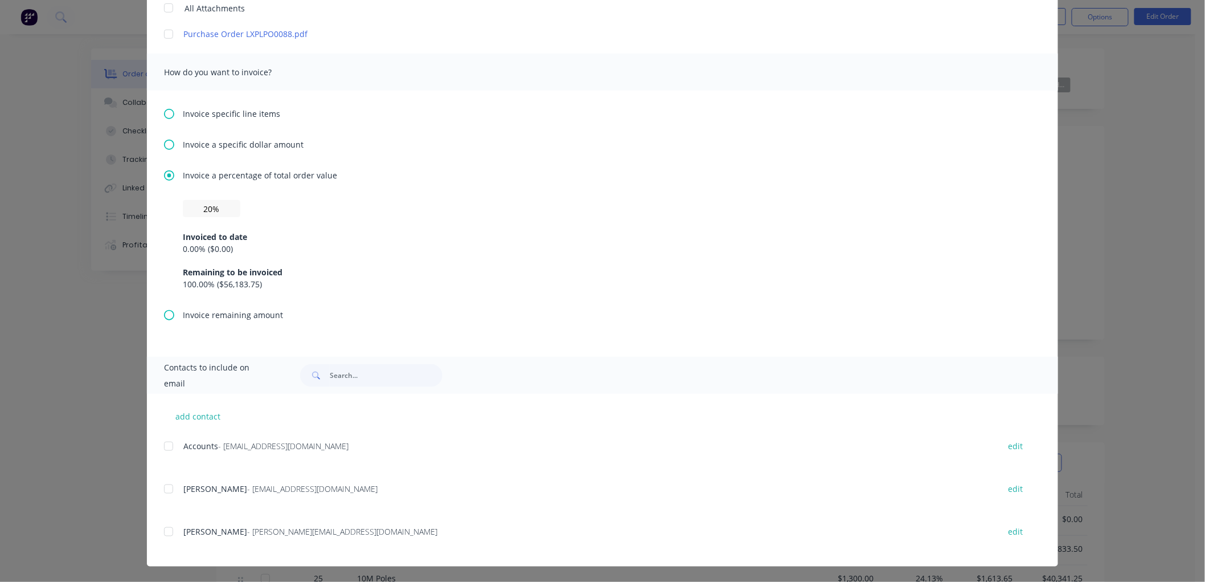
click at [162, 447] on div at bounding box center [168, 446] width 23 height 23
click at [162, 528] on div at bounding box center [168, 531] width 23 height 23
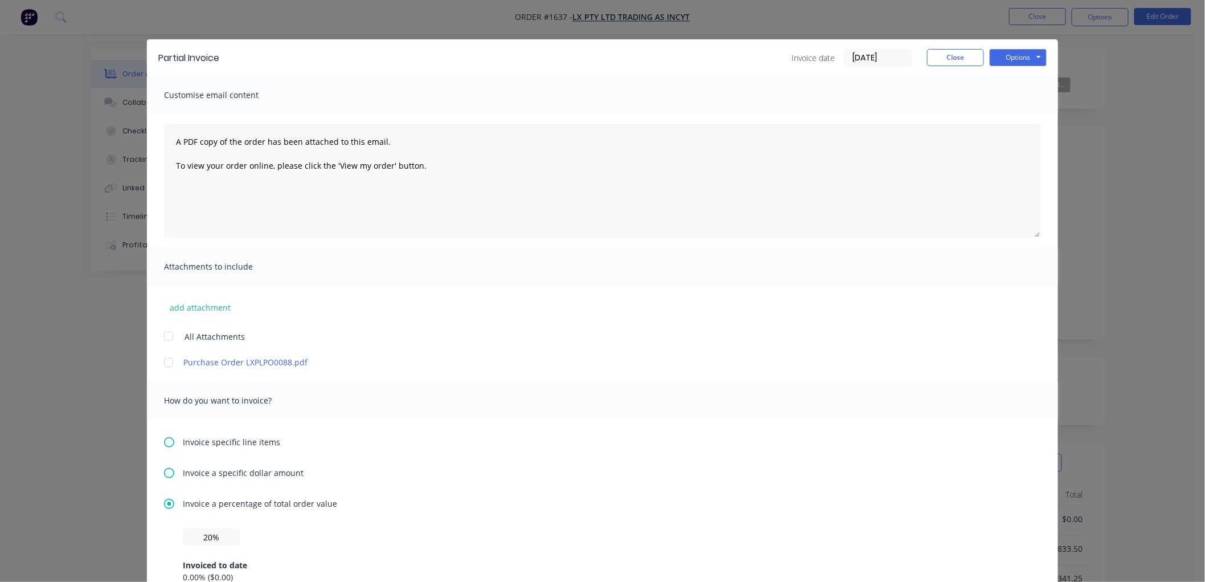
scroll to position [0, 0]
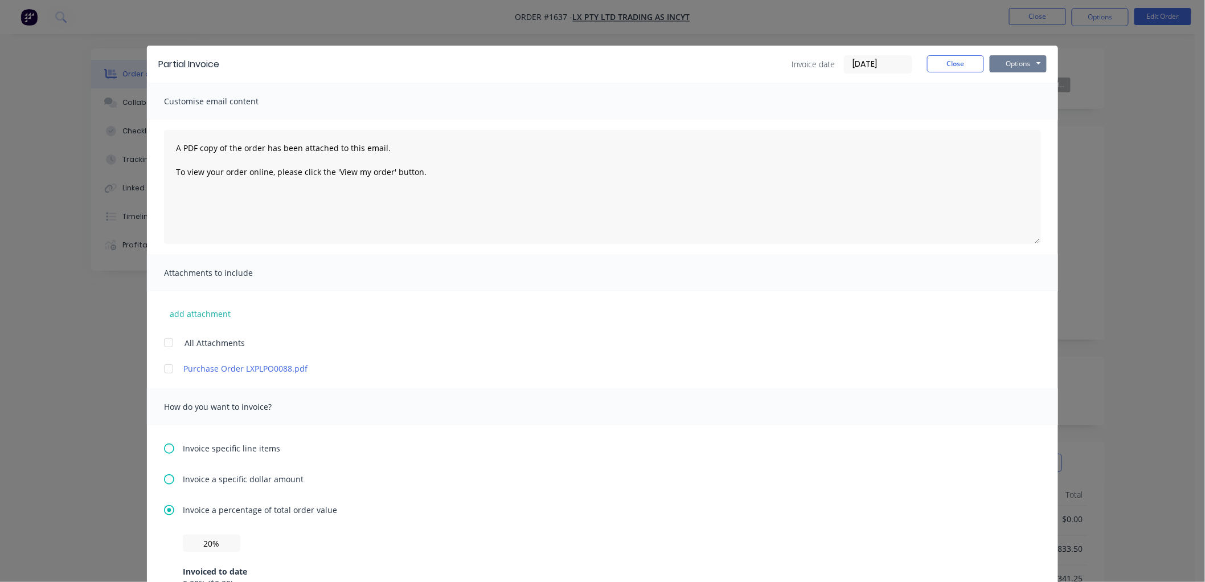
click at [1015, 59] on button "Options" at bounding box center [1018, 63] width 57 height 17
click at [1035, 80] on button "Preview" at bounding box center [1026, 84] width 73 height 19
click at [164, 368] on div at bounding box center [168, 368] width 23 height 23
click at [171, 142] on textarea "A PDF copy of the order has been attached to this email. To view your order onl…" at bounding box center [602, 187] width 877 height 114
drag, startPoint x: 433, startPoint y: 180, endPoint x: 155, endPoint y: 179, distance: 278.0
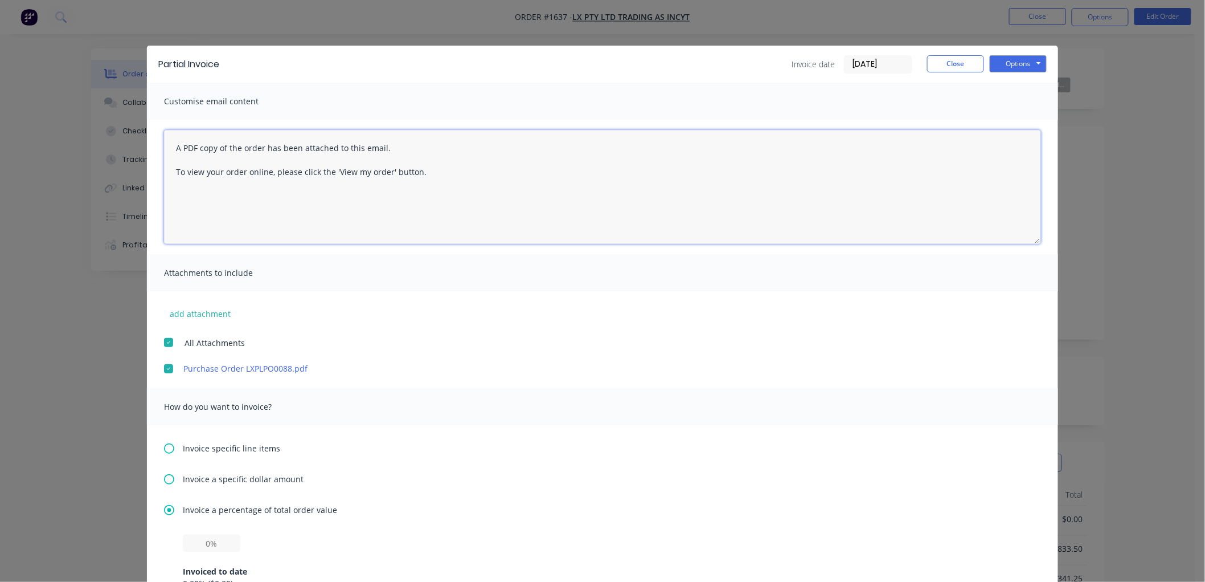
click at [155, 179] on div "A PDF copy of the order has been attached to this email. To view your order onl…" at bounding box center [602, 187] width 911 height 134
click at [167, 144] on textarea "A PDF copy of the order has been attached to this email." at bounding box center [602, 187] width 877 height 114
click at [184, 145] on textarea "A PDF copy of the order has been attached to this email." at bounding box center [602, 187] width 877 height 114
drag, startPoint x: 180, startPoint y: 175, endPoint x: 87, endPoint y: 140, distance: 99.7
click at [87, 140] on div "Partial Invoice Invoice date 09/09/25 Close Options Preview Print Email Customi…" at bounding box center [602, 291] width 1205 height 582
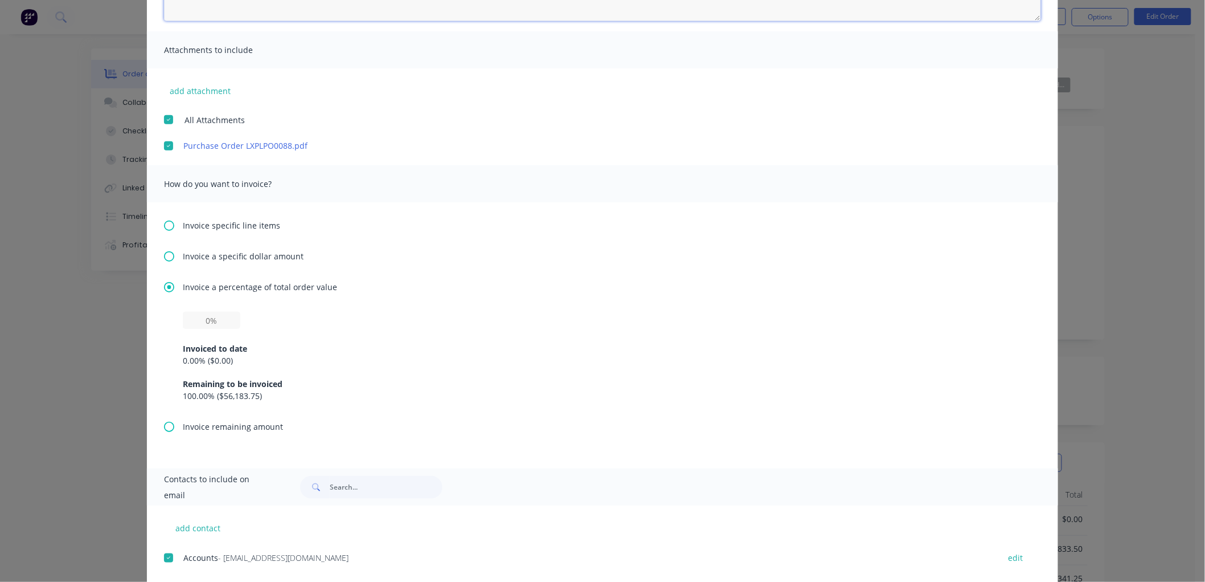
scroll to position [253, 0]
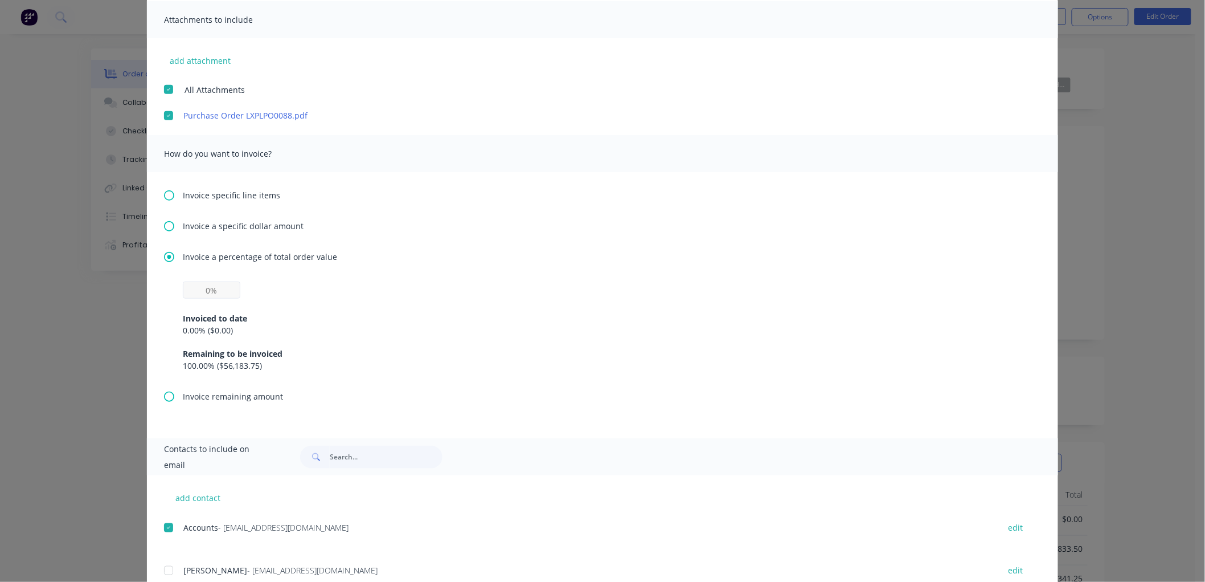
type textarea "Please find attached invoice representing a 20% deposit payable for this order.…"
click at [195, 287] on input "text" at bounding box center [212, 289] width 58 height 17
type input "20%"
click at [374, 300] on div "Invoiced to date 0.00 % ( $0.00 ) Remaining to be invoiced 100.00 % ( $56,183.7…" at bounding box center [603, 334] width 840 height 73
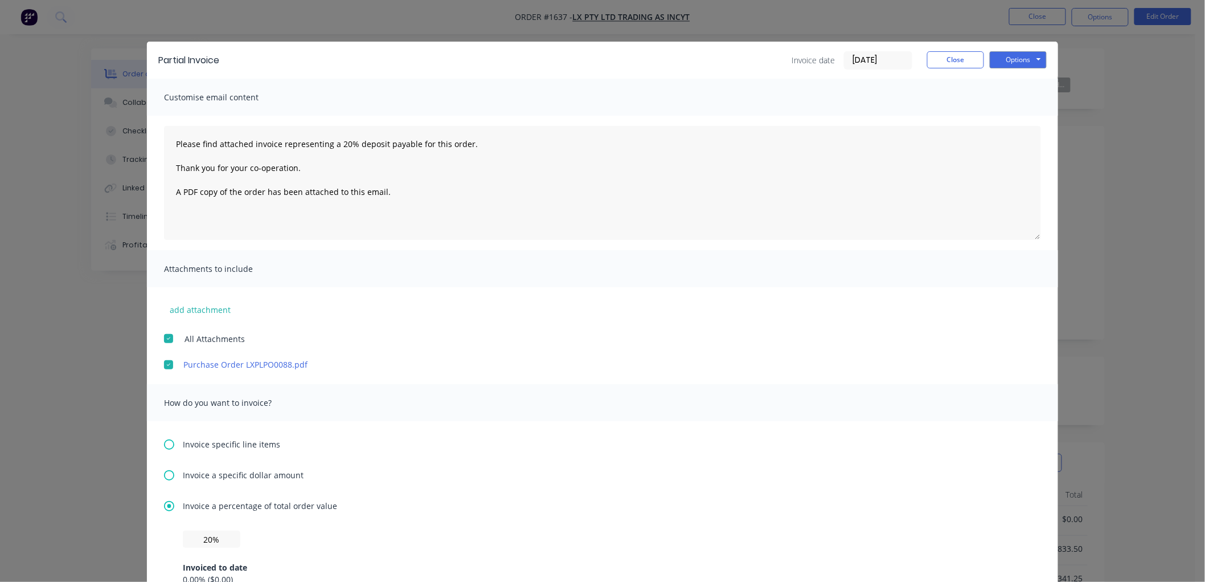
scroll to position [0, 0]
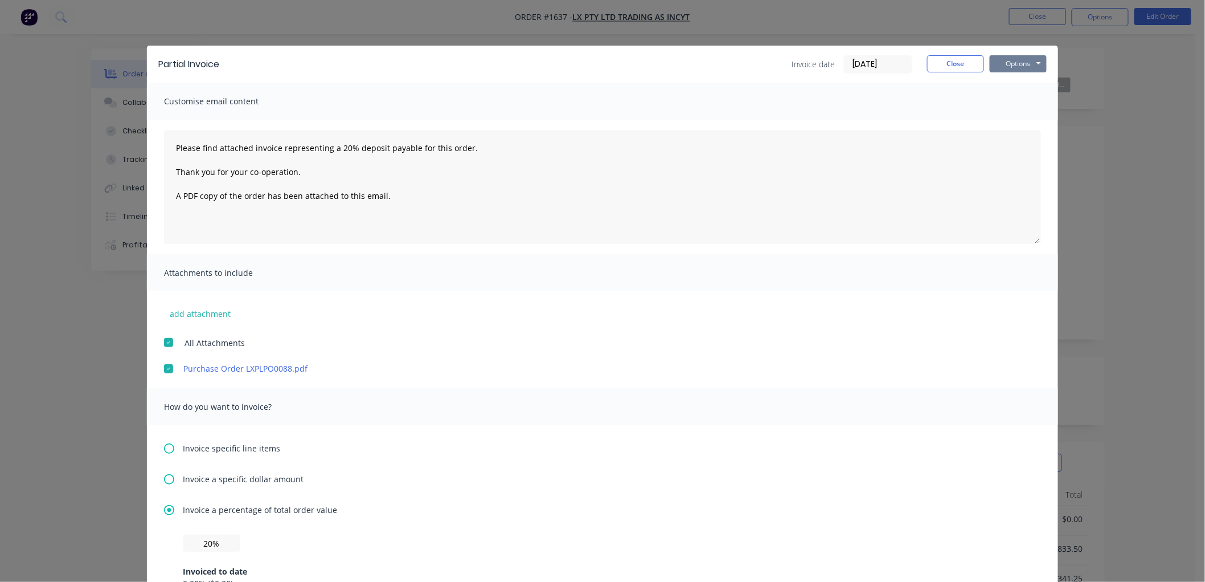
click at [1020, 66] on button "Options" at bounding box center [1018, 63] width 57 height 17
click at [1021, 120] on button "Email" at bounding box center [1026, 121] width 73 height 19
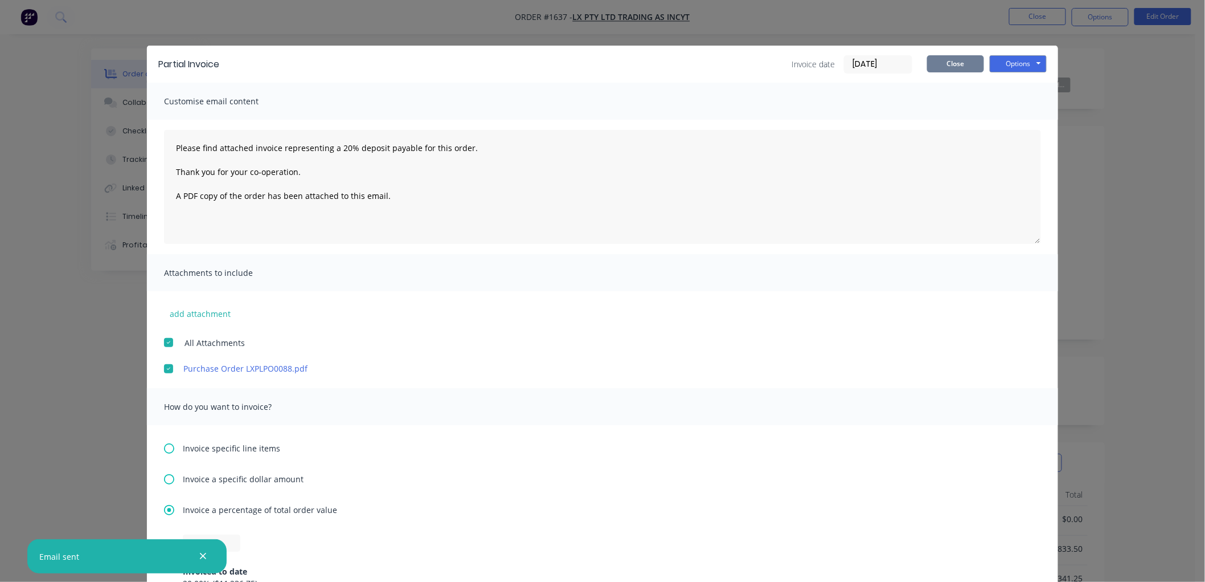
click at [928, 59] on button "Close" at bounding box center [955, 63] width 57 height 17
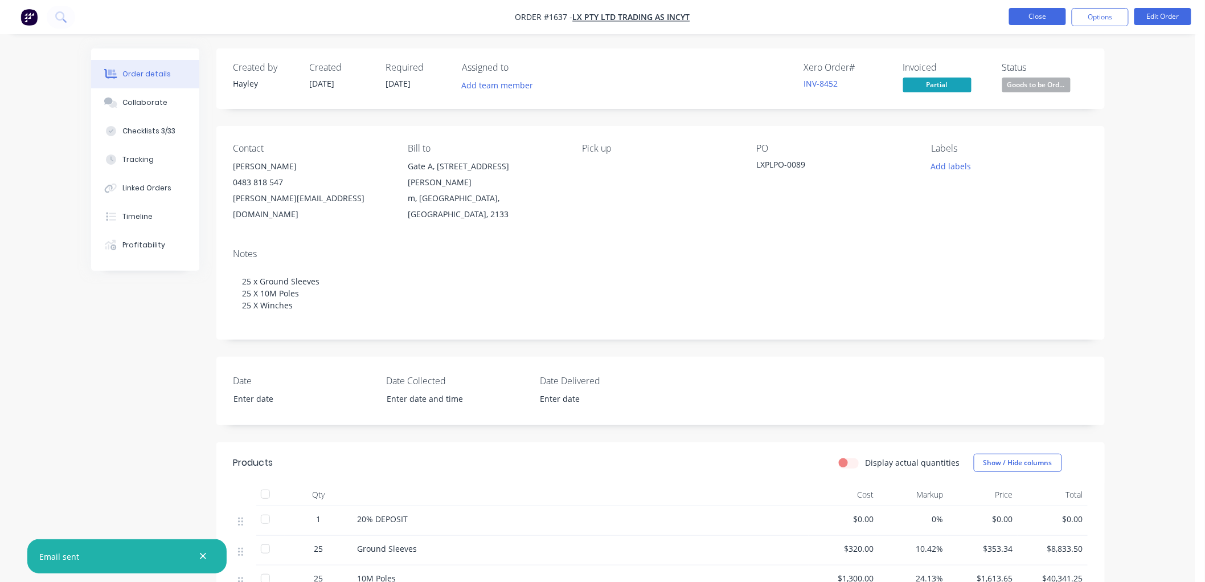
click at [1038, 13] on button "Close" at bounding box center [1037, 16] width 57 height 17
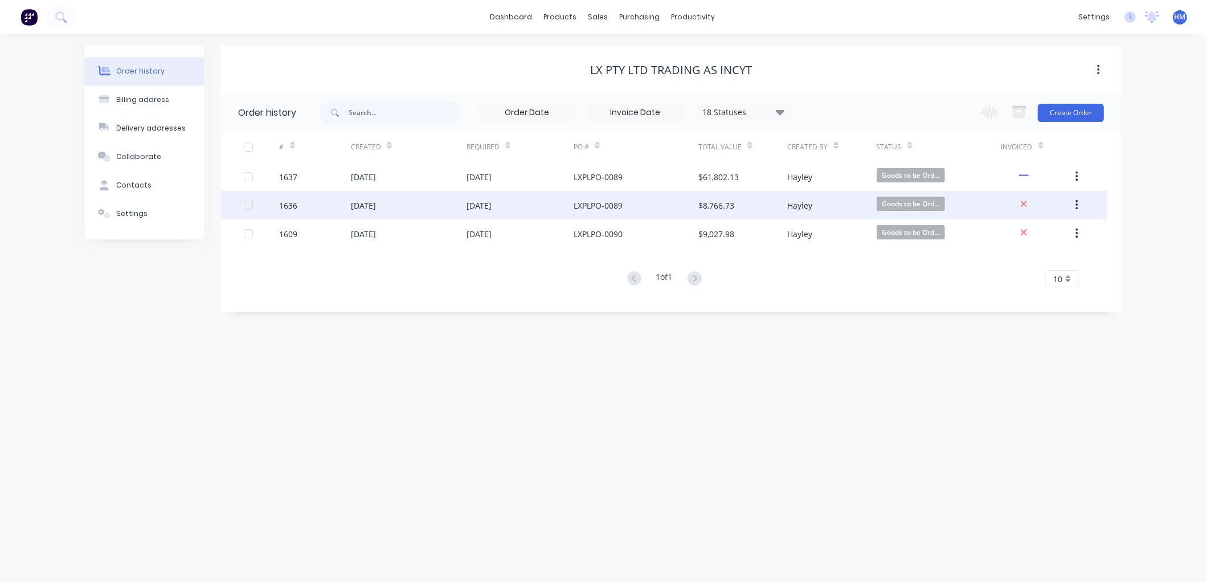
click at [306, 202] on div "1636" at bounding box center [315, 205] width 71 height 28
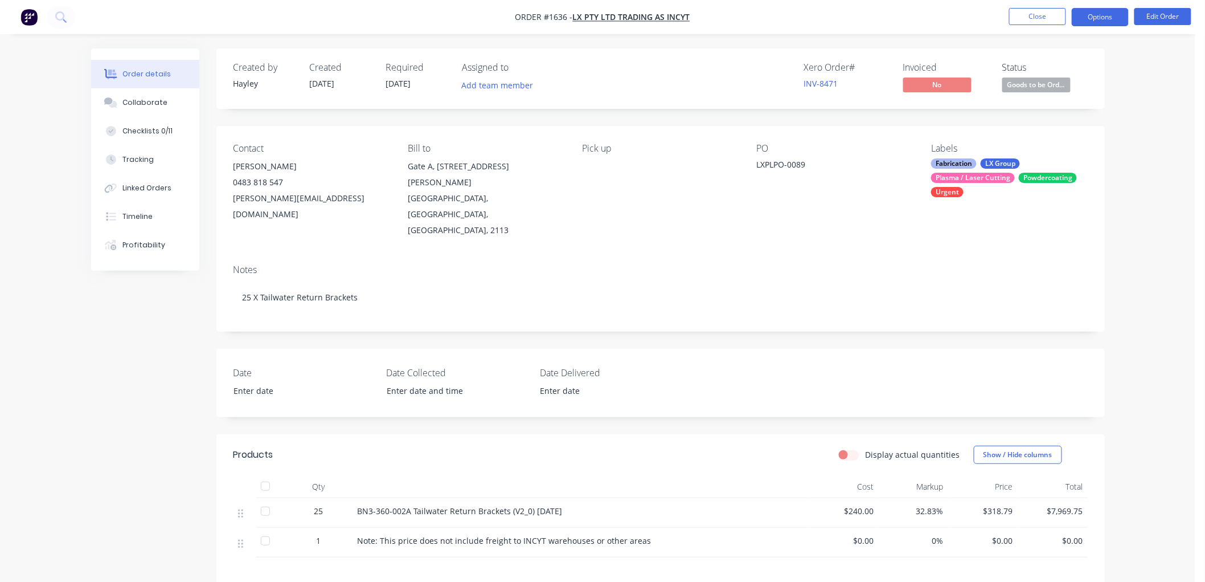
click at [1096, 20] on button "Options" at bounding box center [1100, 17] width 57 height 18
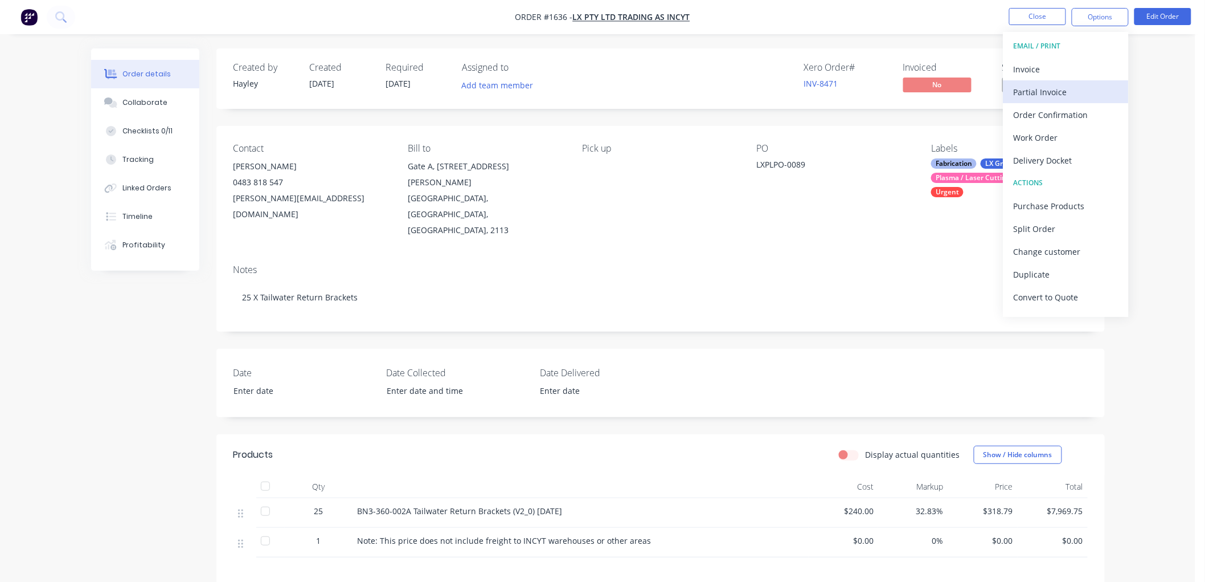
click at [1061, 84] on div "Partial Invoice" at bounding box center [1066, 92] width 105 height 17
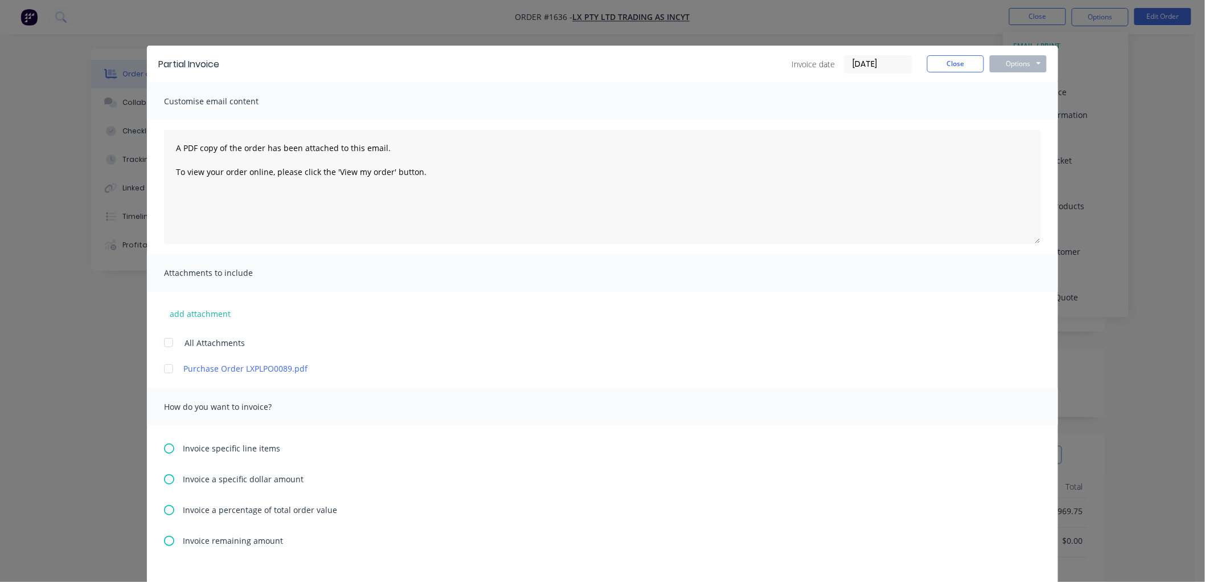
click at [164, 510] on icon at bounding box center [169, 510] width 10 height 10
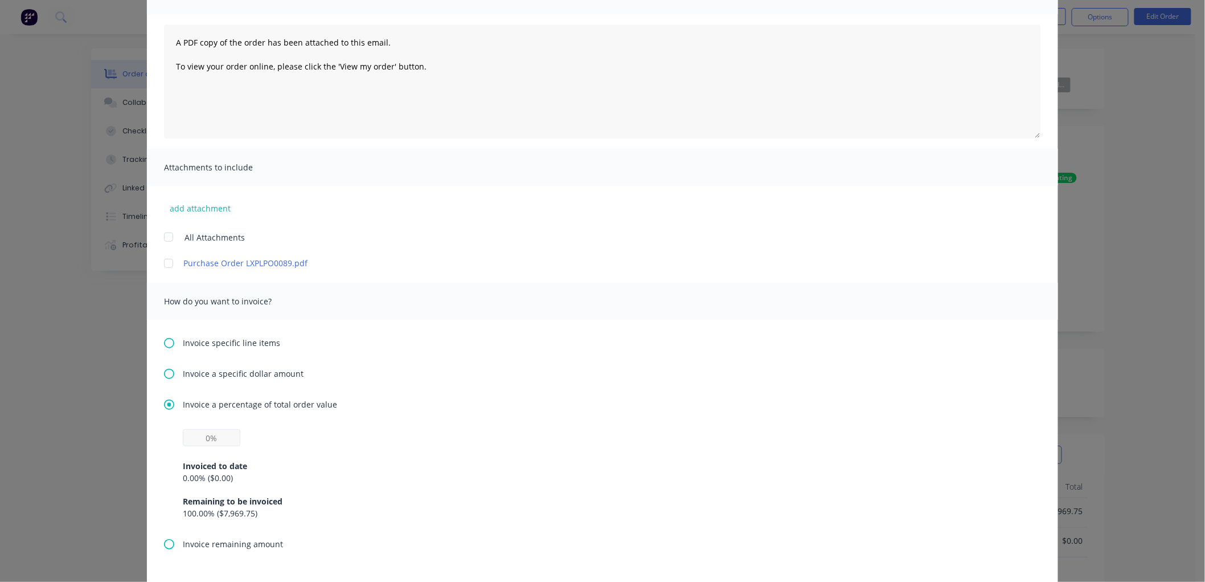
scroll to position [126, 0]
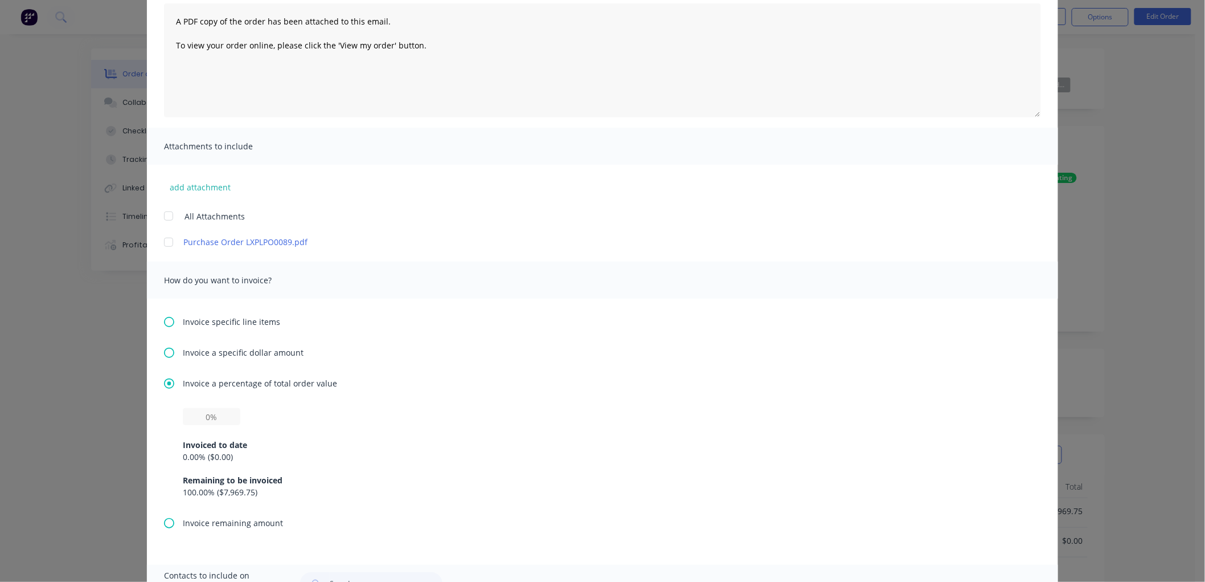
click at [165, 241] on div at bounding box center [168, 242] width 23 height 23
click at [191, 412] on input "text" at bounding box center [212, 416] width 58 height 17
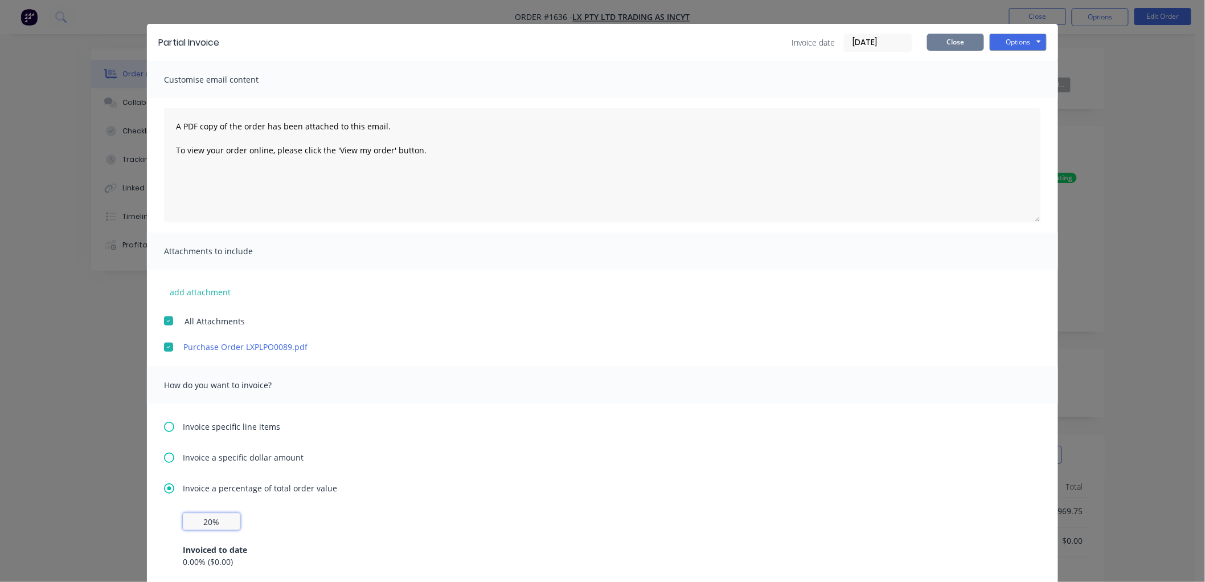
scroll to position [0, 0]
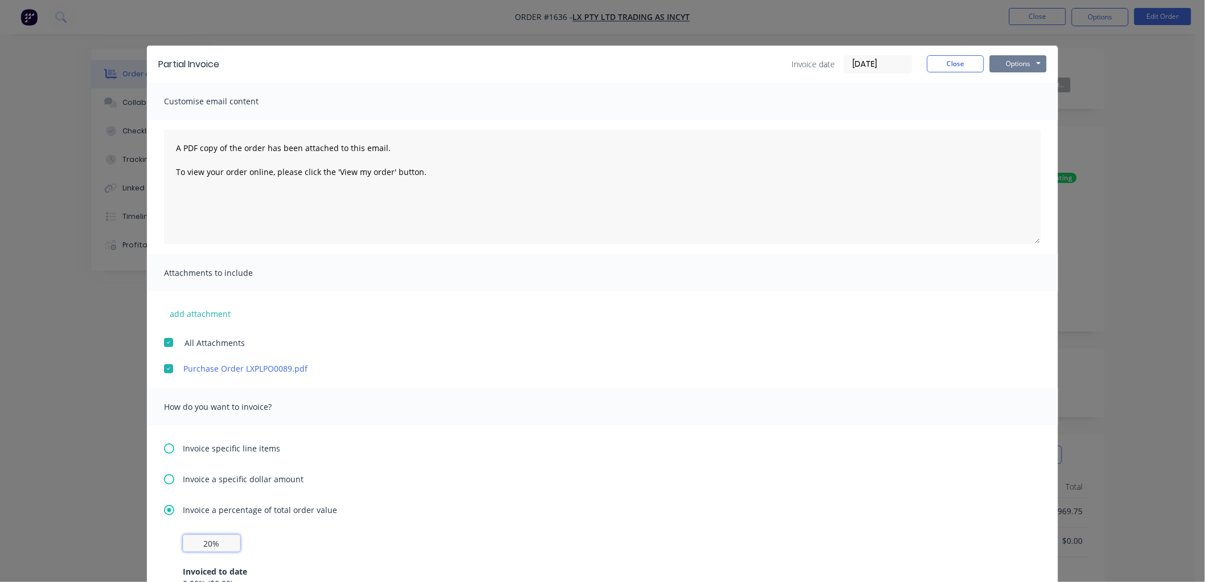
type input "20%"
click at [1002, 64] on button "Options" at bounding box center [1018, 63] width 57 height 17
click at [1024, 80] on button "Preview" at bounding box center [1026, 84] width 73 height 19
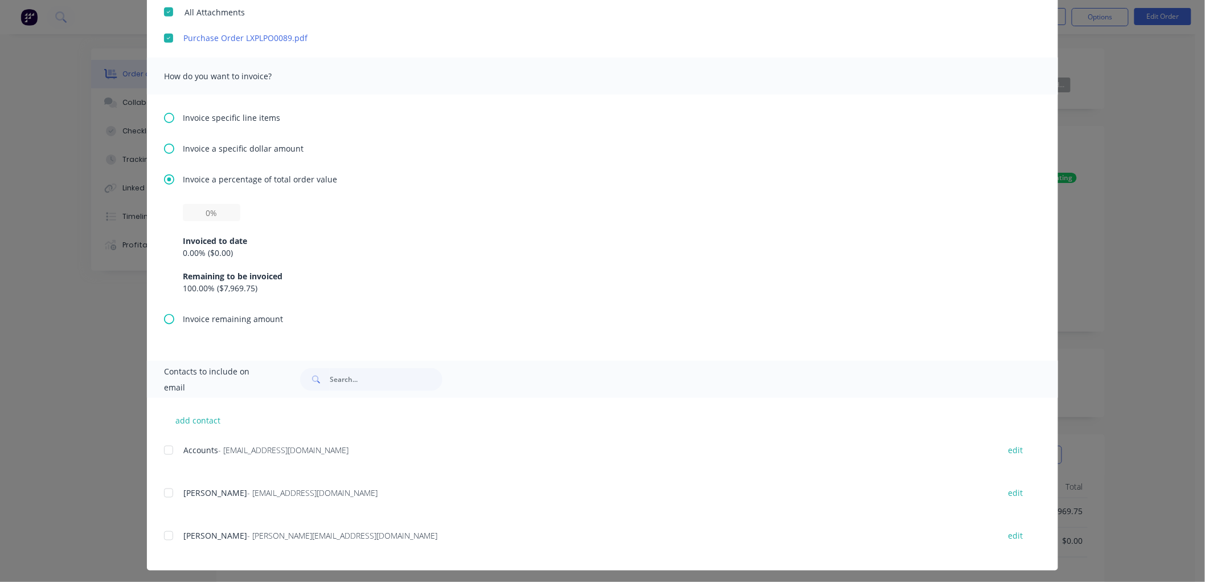
scroll to position [334, 0]
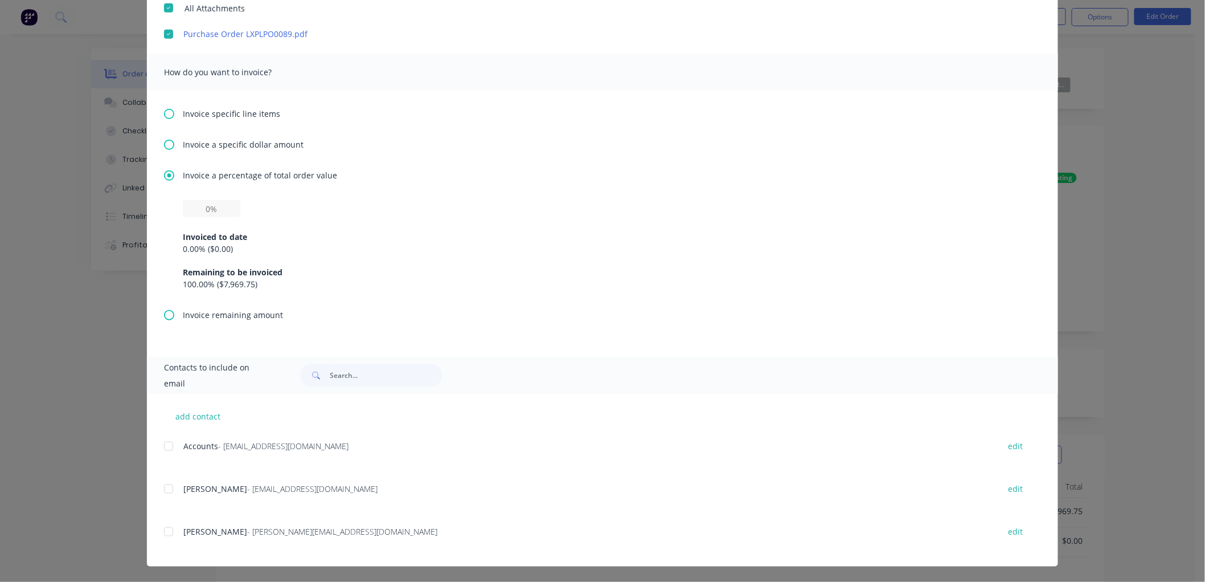
click at [160, 530] on div at bounding box center [168, 531] width 23 height 23
click at [161, 446] on div at bounding box center [168, 446] width 23 height 23
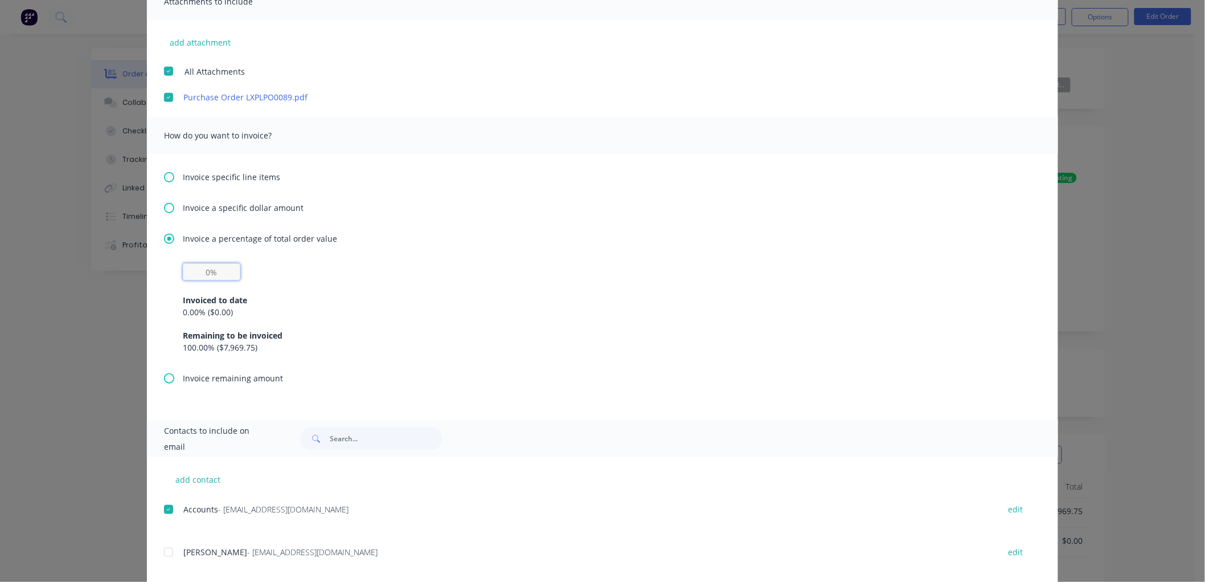
click at [200, 269] on input "text" at bounding box center [212, 271] width 58 height 17
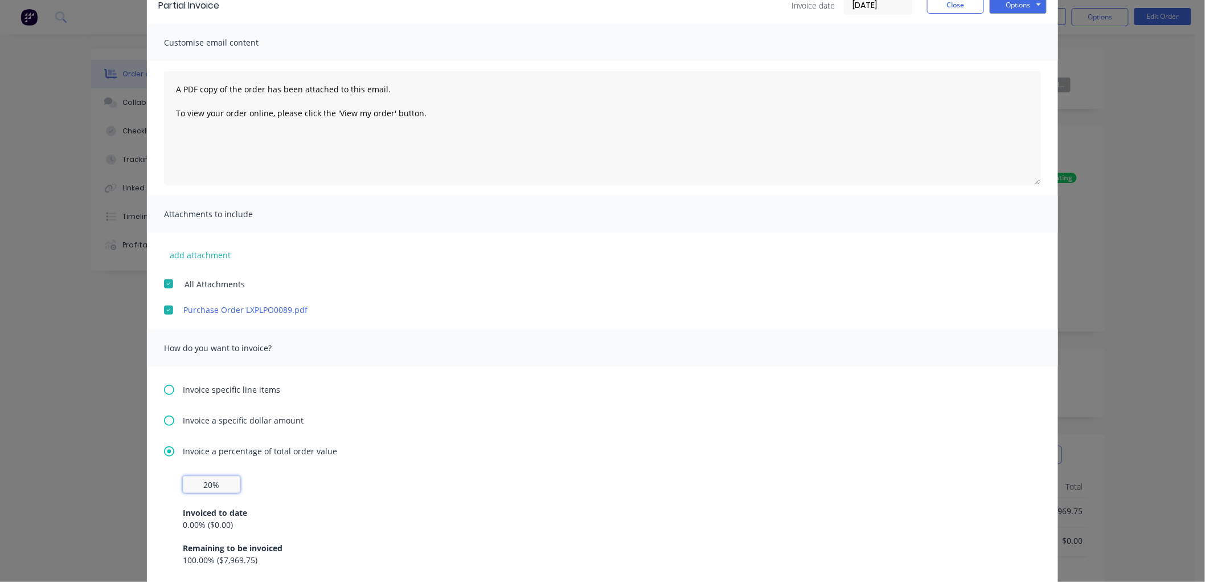
scroll to position [18, 0]
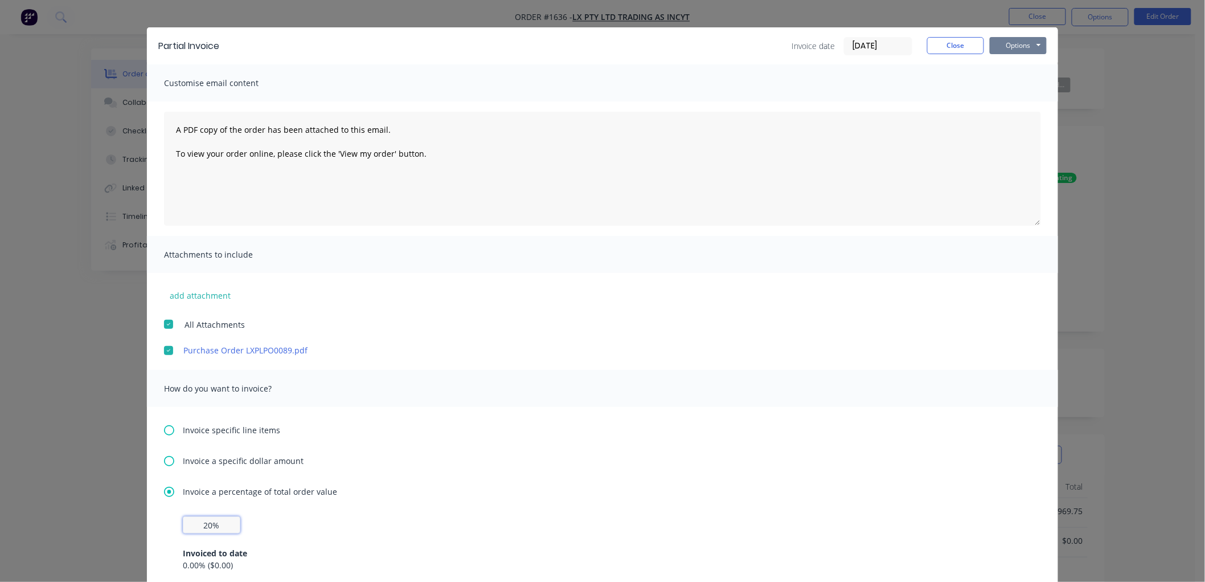
type input "20%"
click at [1016, 44] on button "Options" at bounding box center [1018, 45] width 57 height 17
click at [1032, 103] on button "Email" at bounding box center [1026, 103] width 73 height 19
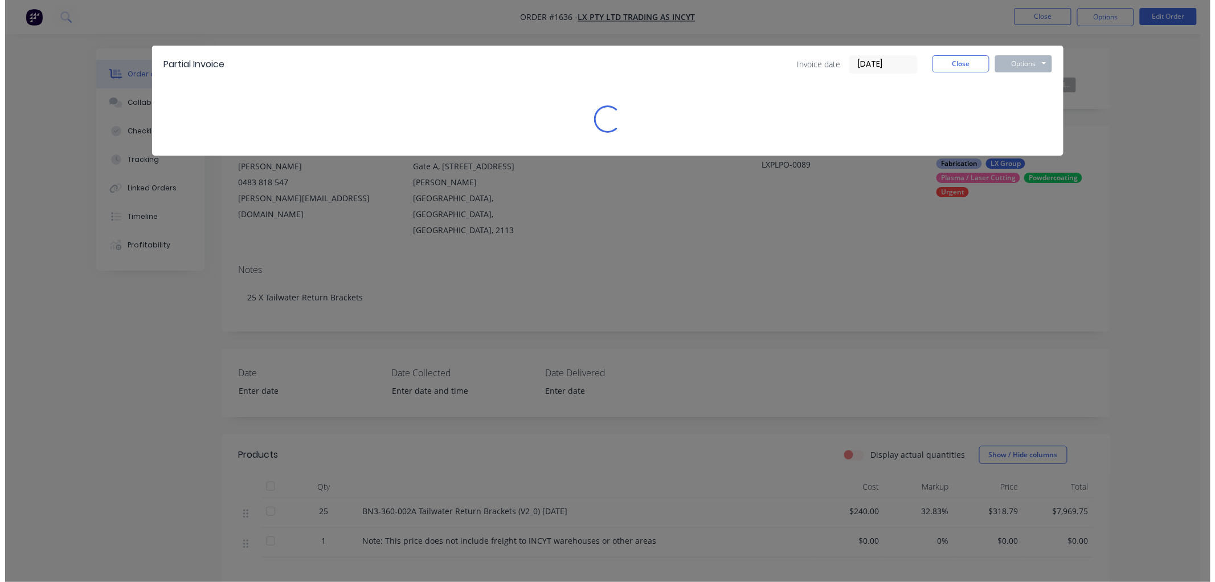
scroll to position [0, 0]
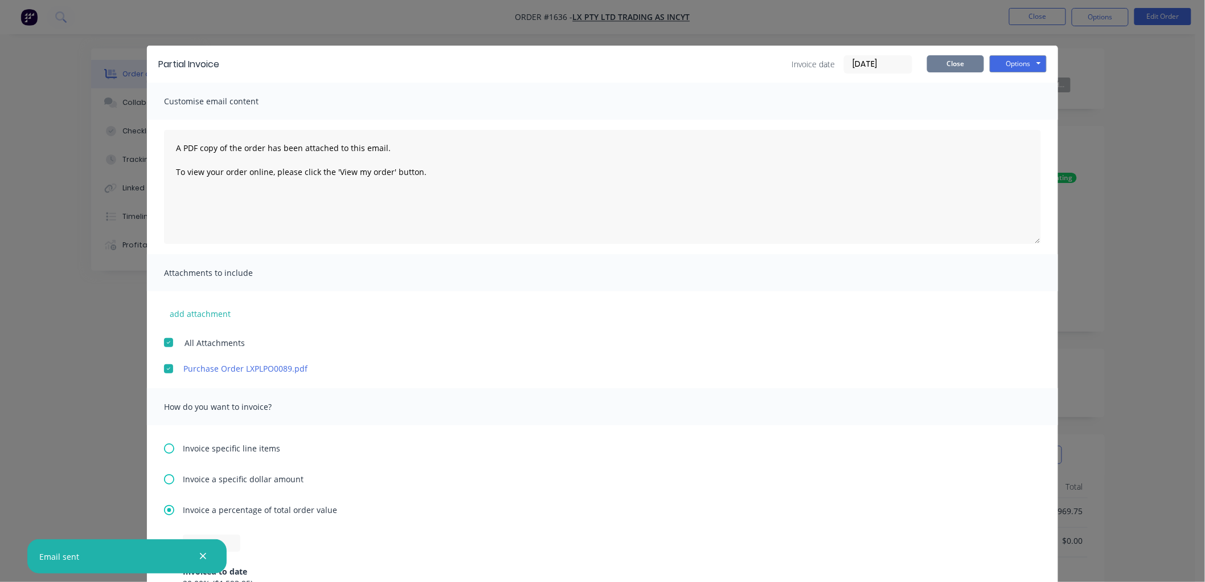
click at [960, 60] on button "Close" at bounding box center [955, 63] width 57 height 17
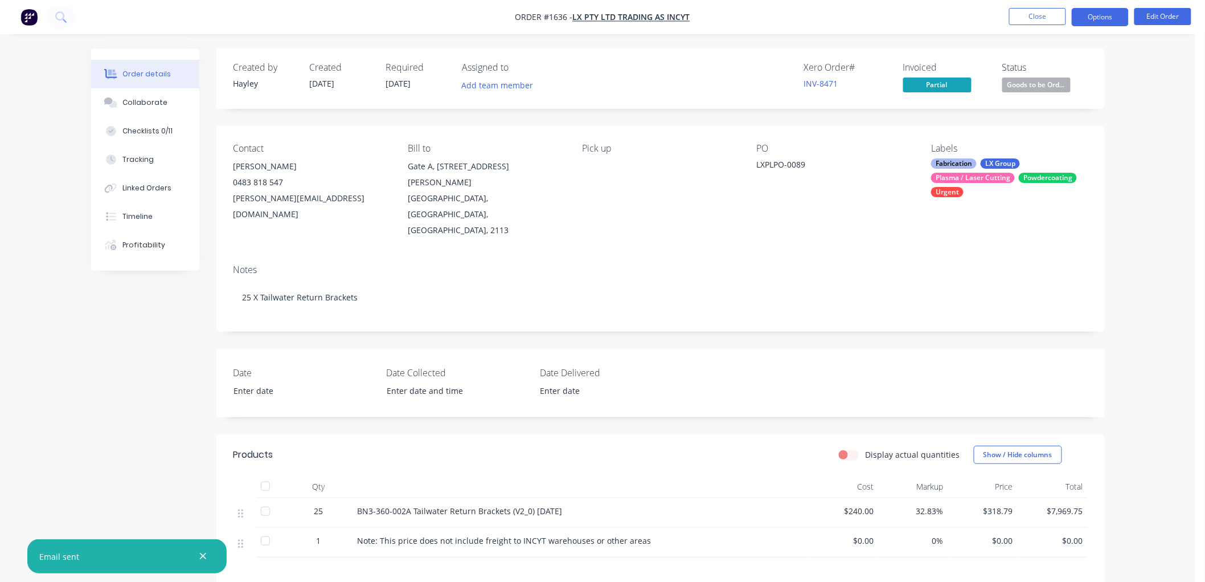
click at [1096, 18] on button "Options" at bounding box center [1100, 17] width 57 height 18
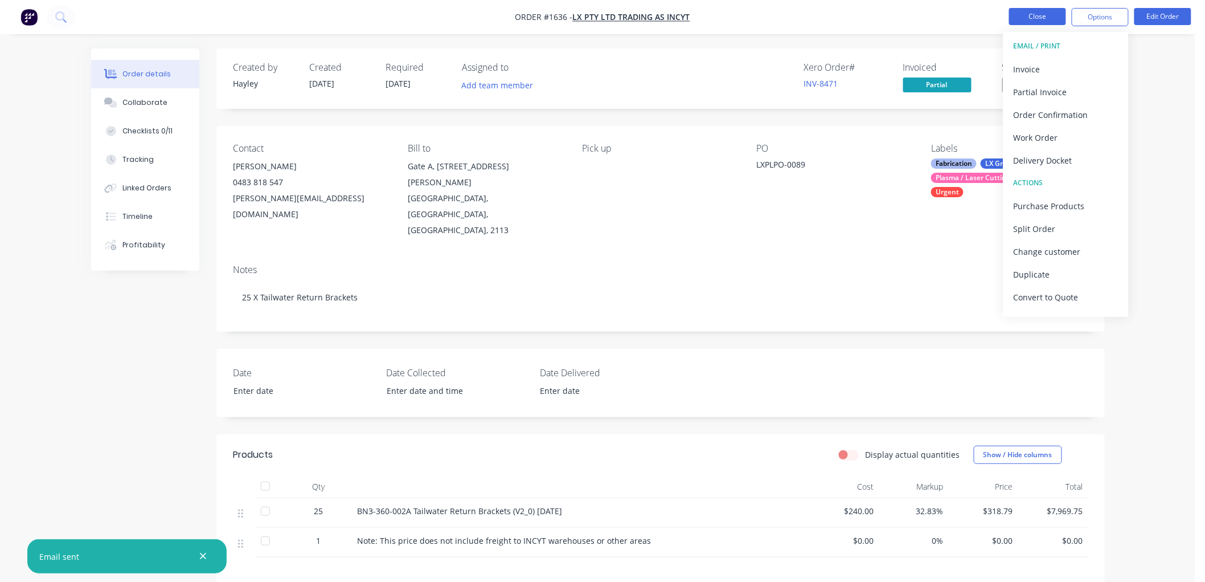
click at [1029, 15] on button "Close" at bounding box center [1037, 16] width 57 height 17
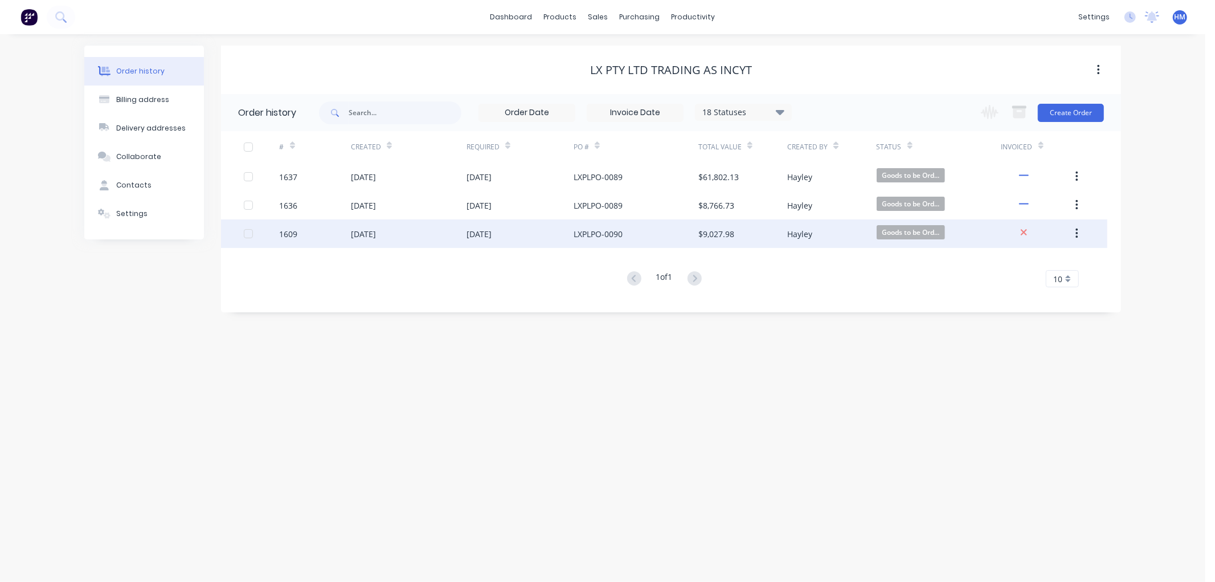
click at [317, 234] on div "1609" at bounding box center [315, 233] width 71 height 28
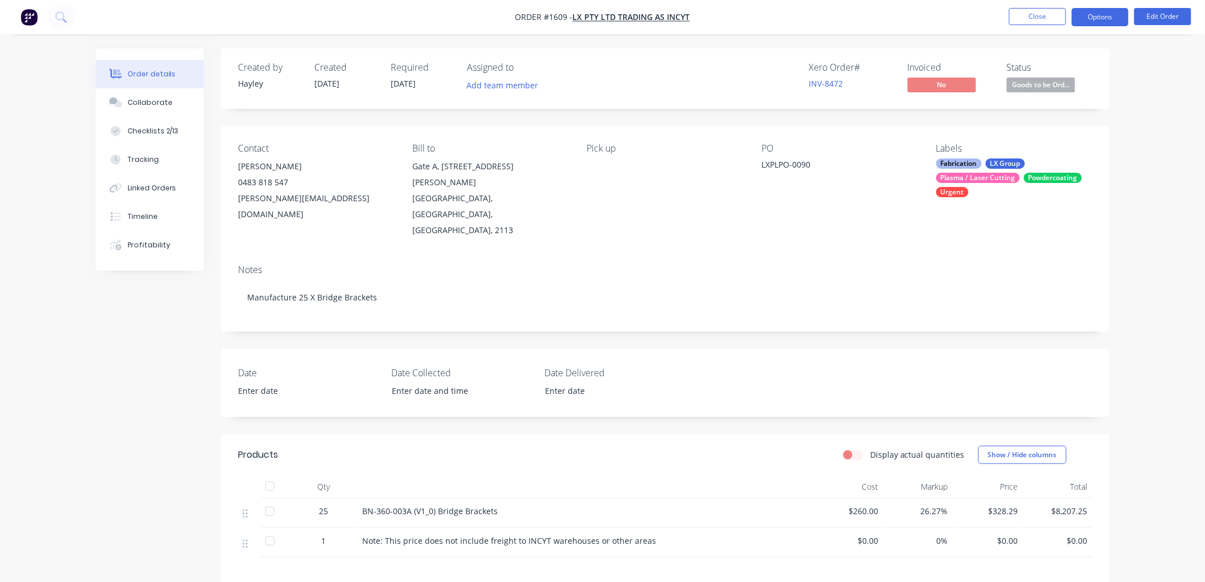
click at [1098, 14] on button "Options" at bounding box center [1100, 17] width 57 height 18
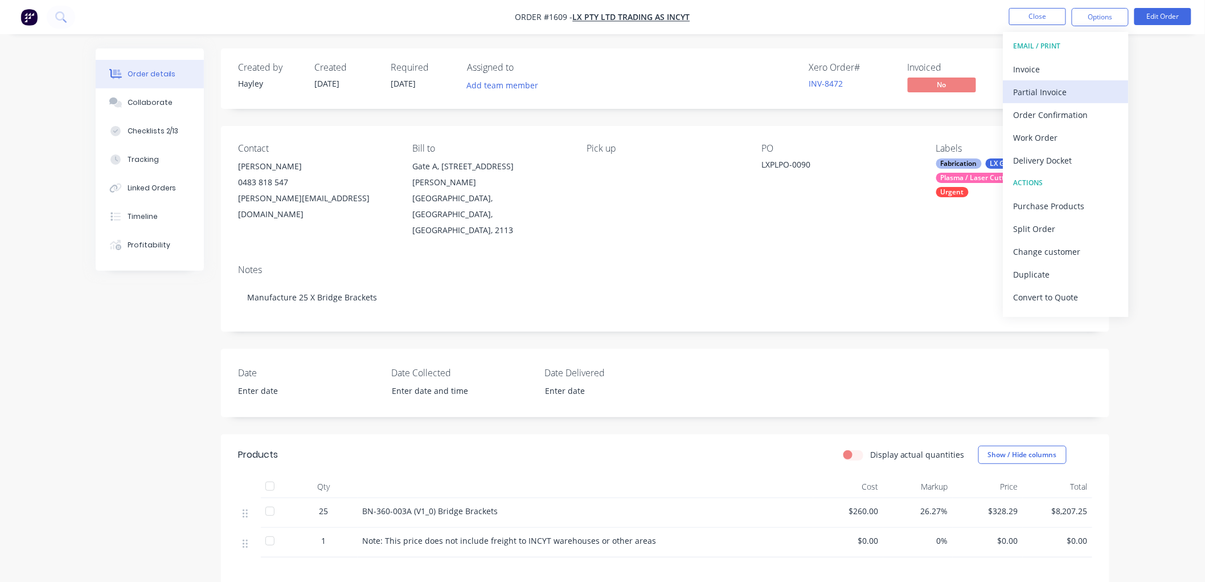
click at [1067, 86] on div "Partial Invoice" at bounding box center [1066, 92] width 105 height 17
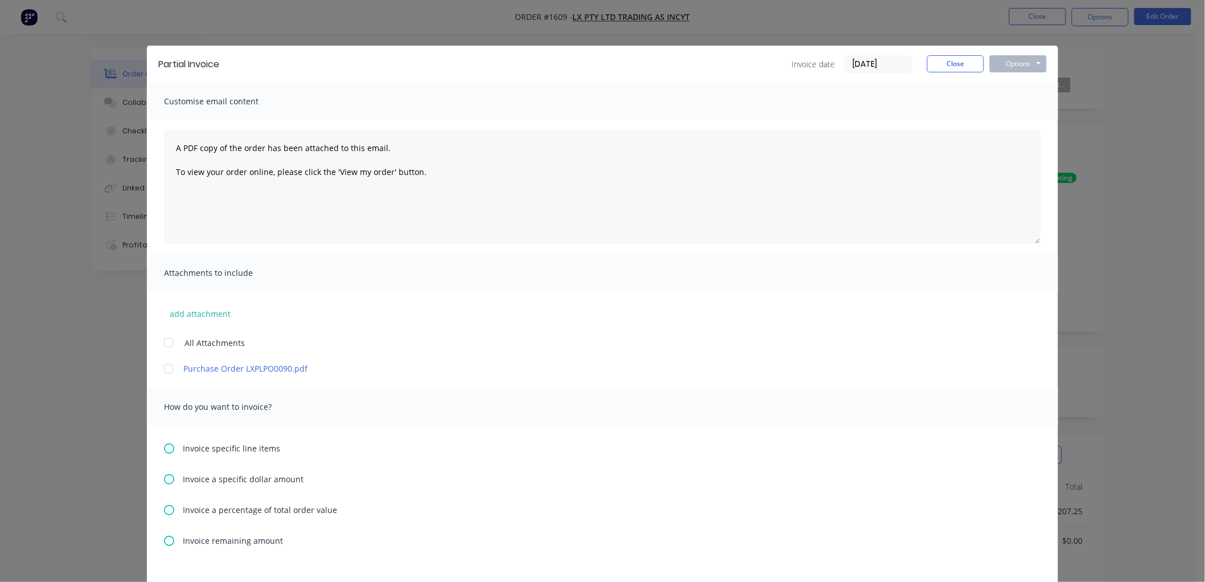
click at [163, 370] on div at bounding box center [168, 368] width 23 height 23
drag, startPoint x: 162, startPoint y: 511, endPoint x: 168, endPoint y: 506, distance: 8.5
click at [164, 510] on icon at bounding box center [169, 510] width 10 height 10
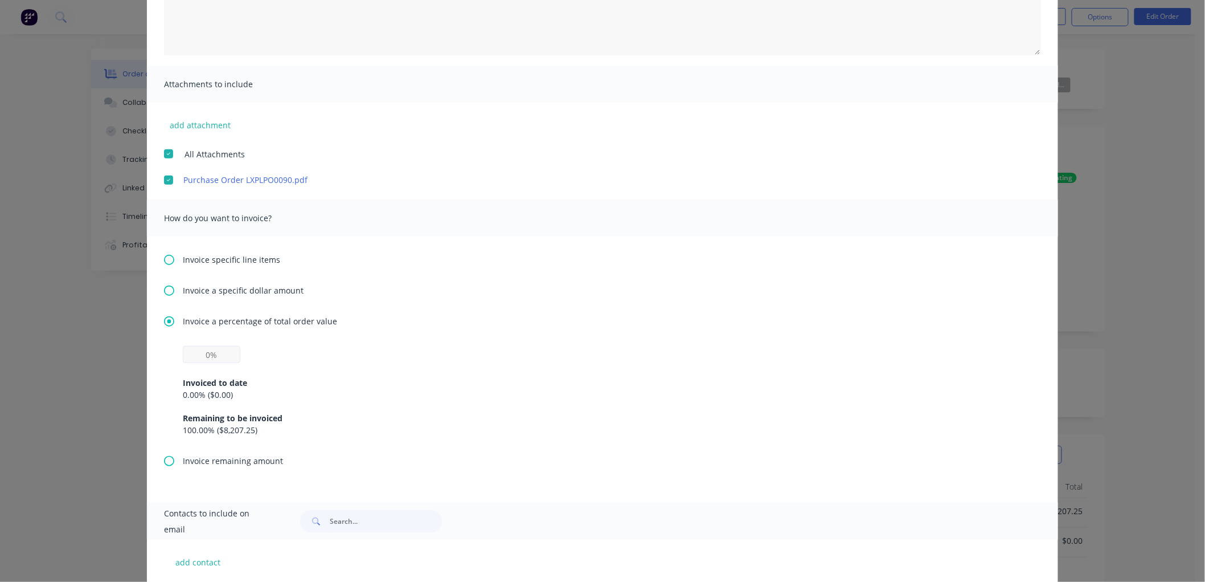
scroll to position [190, 0]
drag, startPoint x: 222, startPoint y: 351, endPoint x: 168, endPoint y: 357, distance: 54.5
click at [168, 357] on div "Invoiced to date 0.00 % ( $0.00 ) Remaining to be invoiced 100.00 % ( $8,207.25…" at bounding box center [602, 399] width 877 height 109
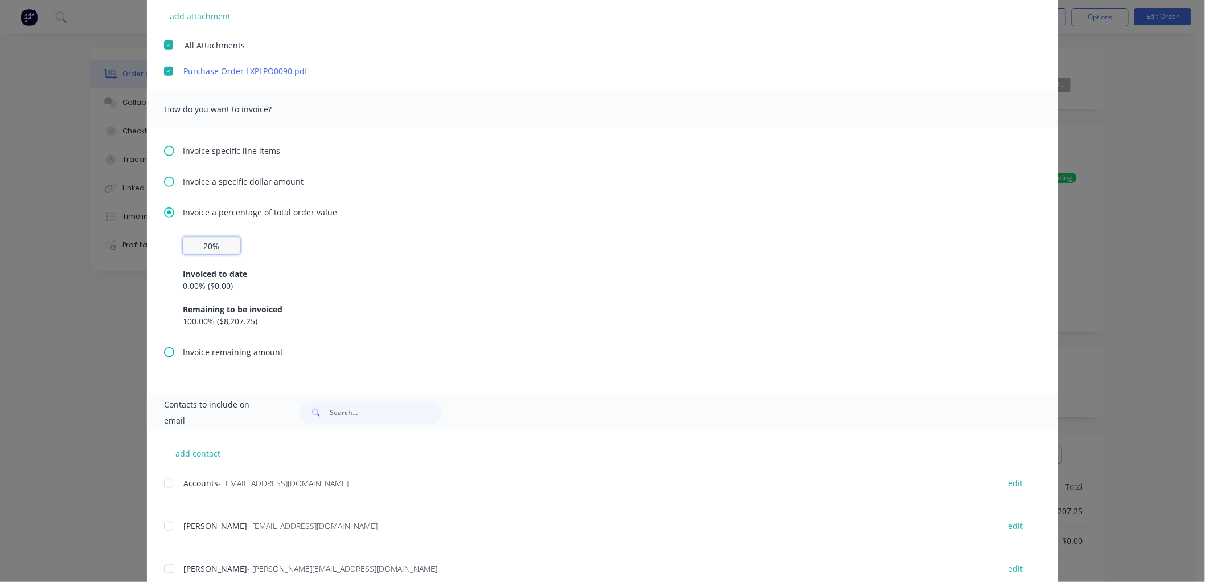
scroll to position [334, 0]
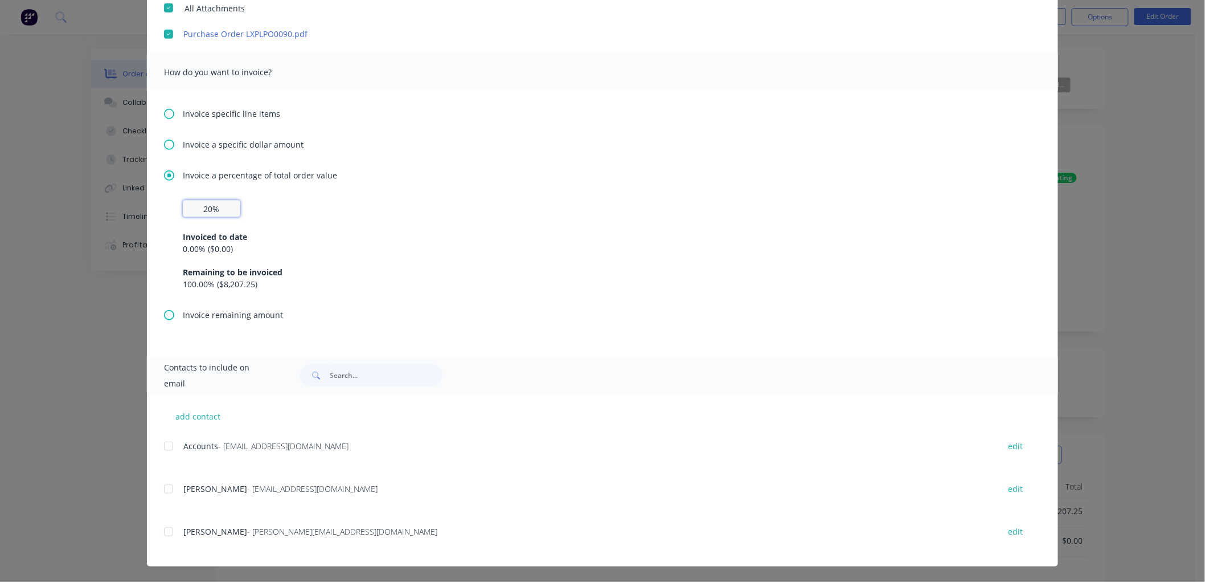
click at [163, 447] on div at bounding box center [168, 446] width 23 height 23
click at [164, 530] on div at bounding box center [168, 531] width 23 height 23
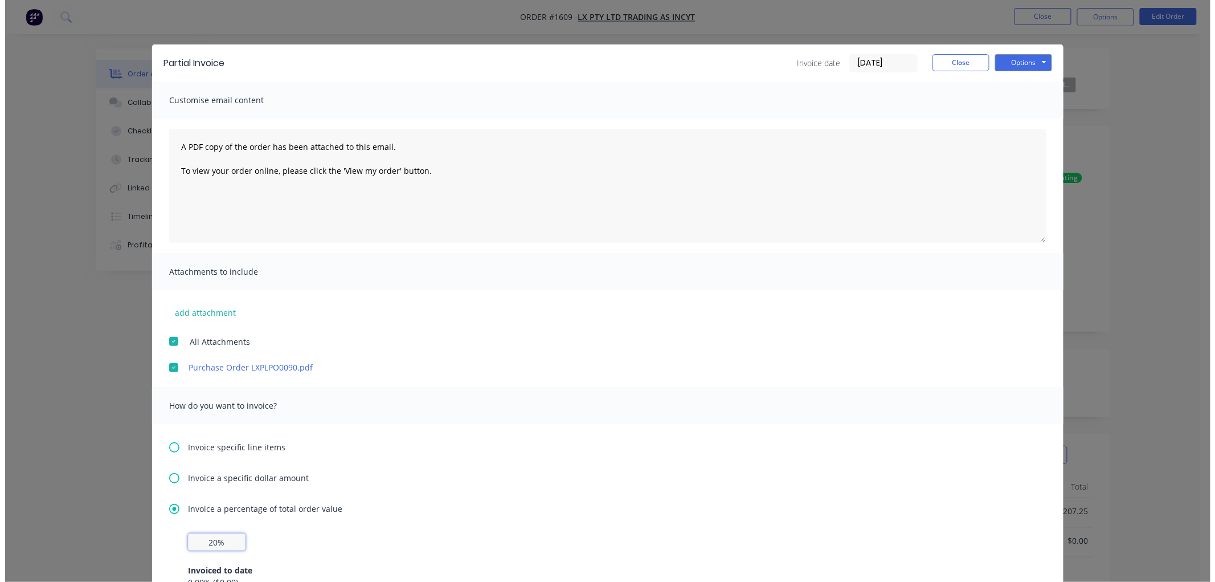
scroll to position [0, 0]
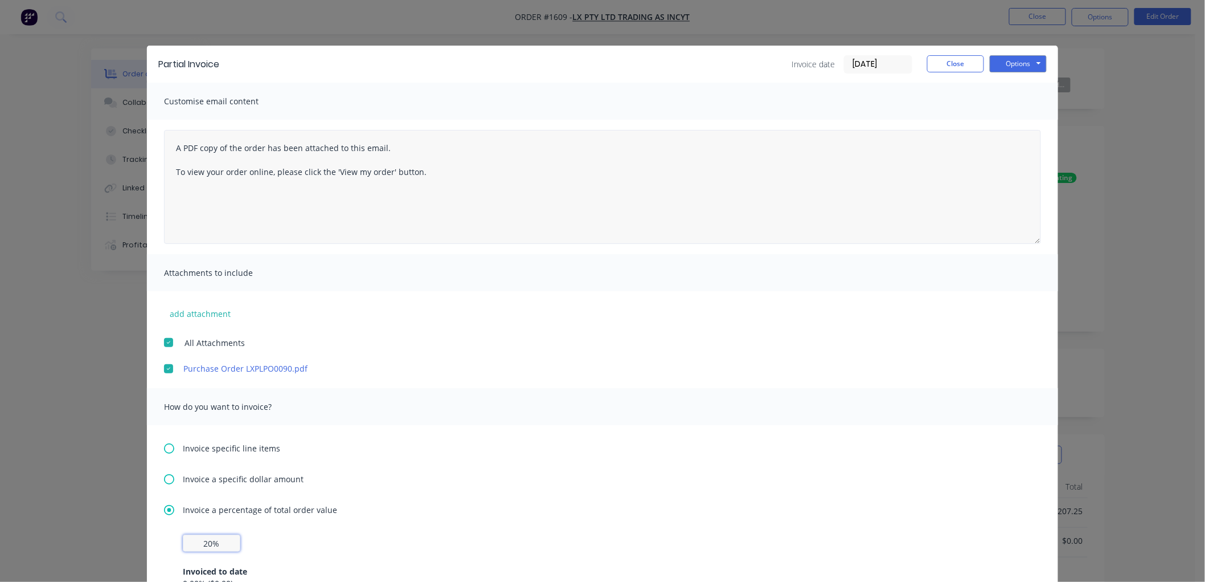
type input "20%"
drag, startPoint x: 421, startPoint y: 181, endPoint x: 132, endPoint y: 129, distance: 294.6
click at [132, 129] on div "Partial Invoice Invoice date [DATE] Close Options Preview Print Email Customise…" at bounding box center [602, 291] width 1205 height 582
paste textarea "Please find attached invoice representing a 20% deposit payable for this order.…"
type textarea "Please find attached invoice representing a 20% deposit payable for this order.…"
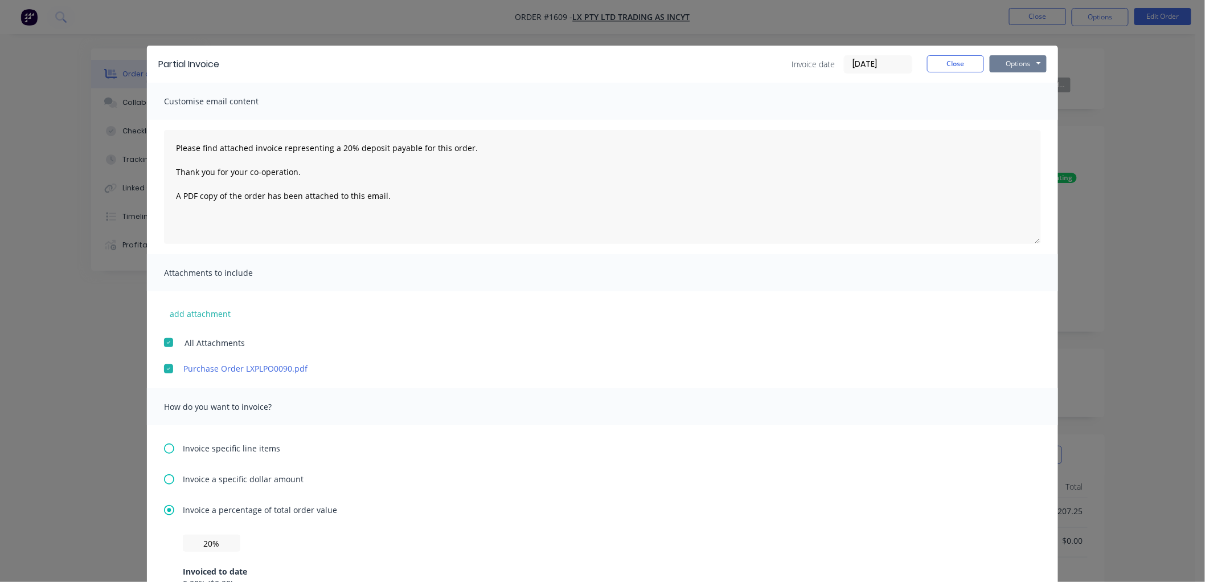
click at [1009, 62] on button "Options" at bounding box center [1018, 63] width 57 height 17
click at [1021, 121] on button "Email" at bounding box center [1026, 121] width 73 height 19
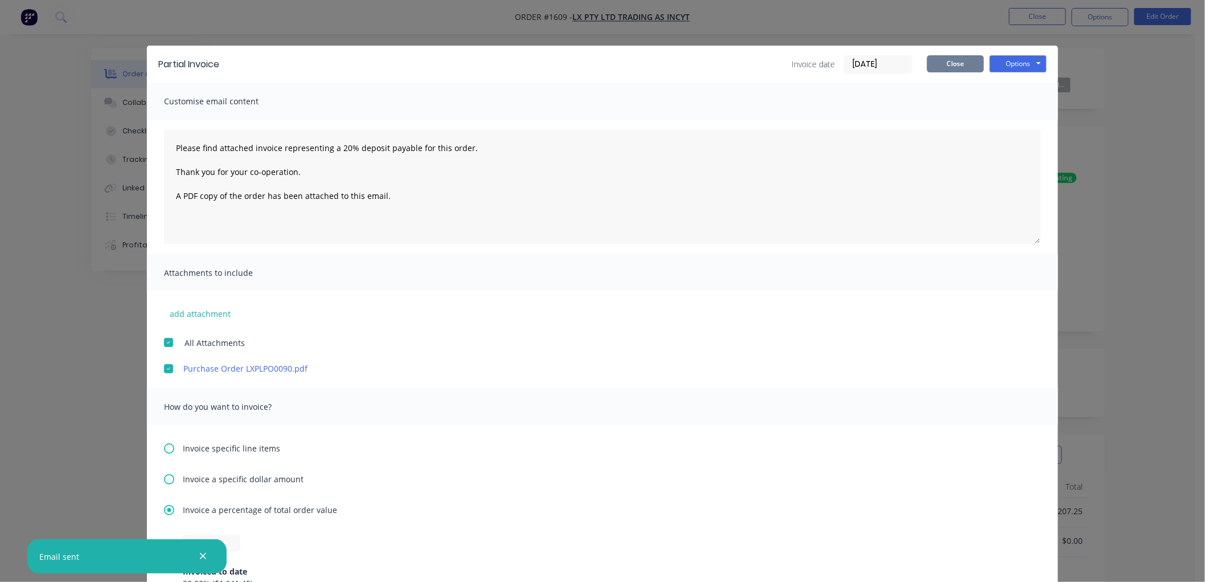
click at [954, 62] on button "Close" at bounding box center [955, 63] width 57 height 17
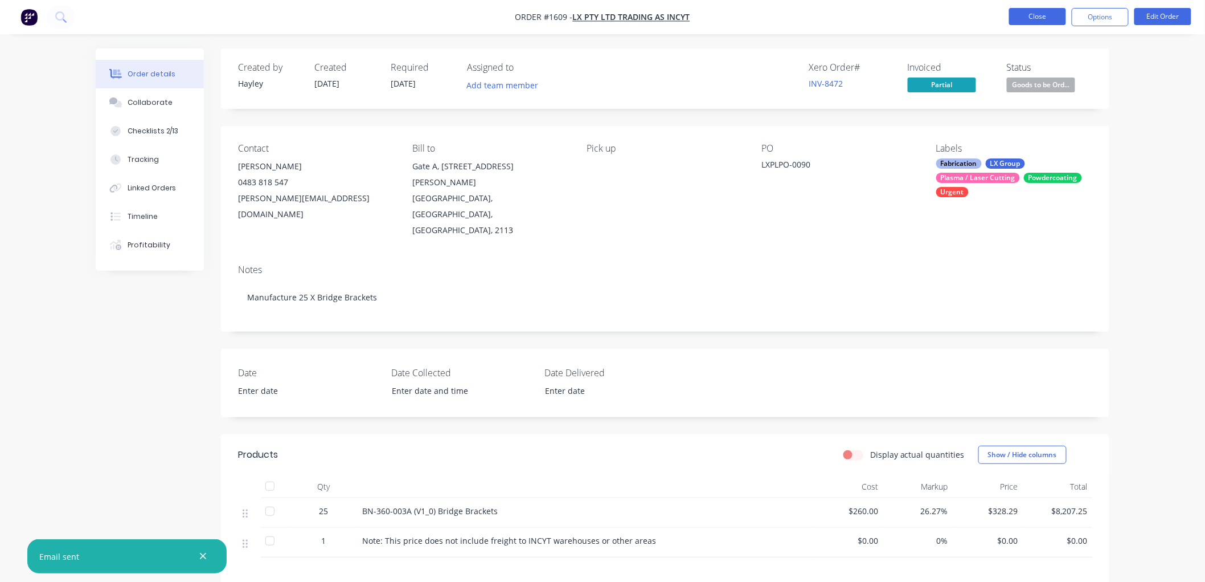
click at [1044, 13] on button "Close" at bounding box center [1037, 16] width 57 height 17
